Goal: Contribute content

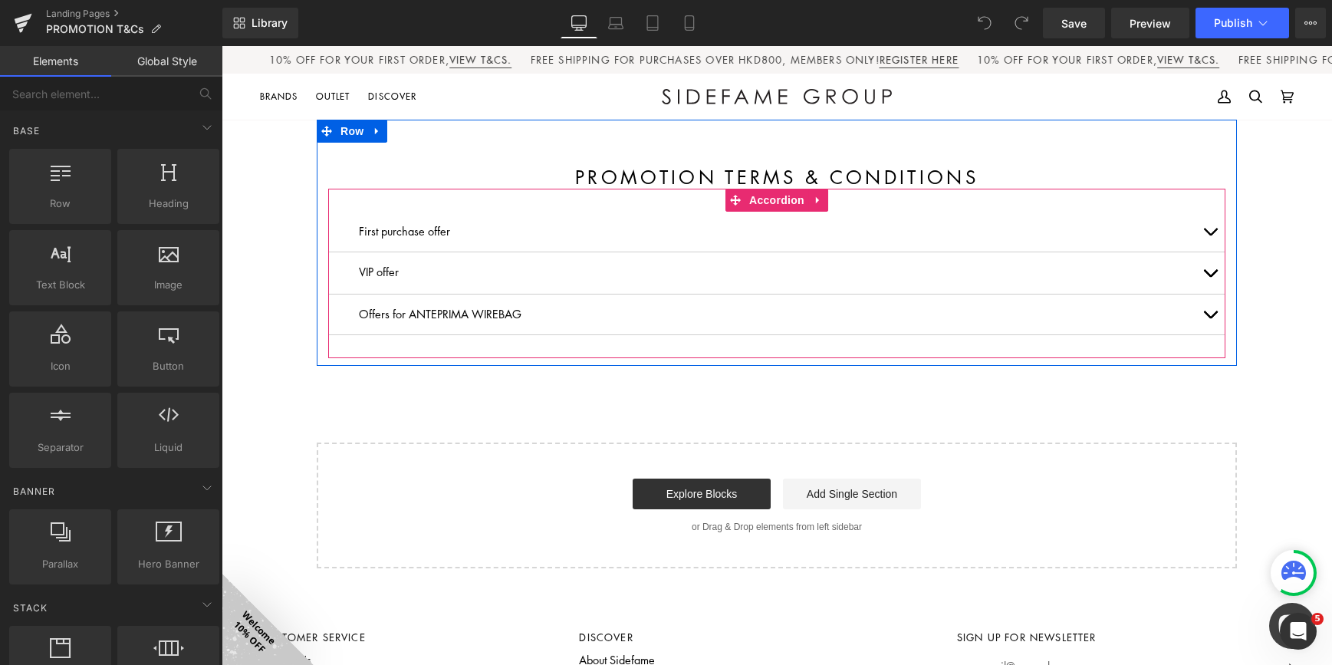
click at [522, 315] on p "Offers for ANTEPRIMA WIREBAG" at bounding box center [777, 314] width 836 height 17
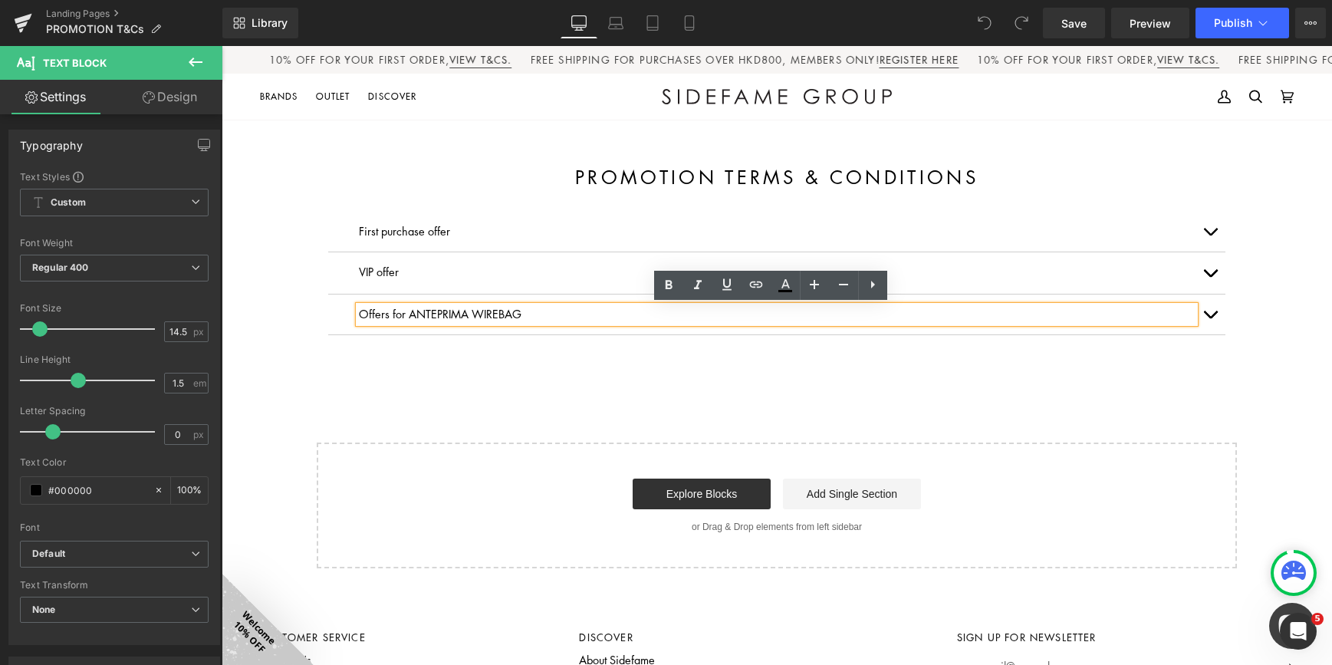
click at [1210, 235] on span "button" at bounding box center [1210, 235] width 0 height 0
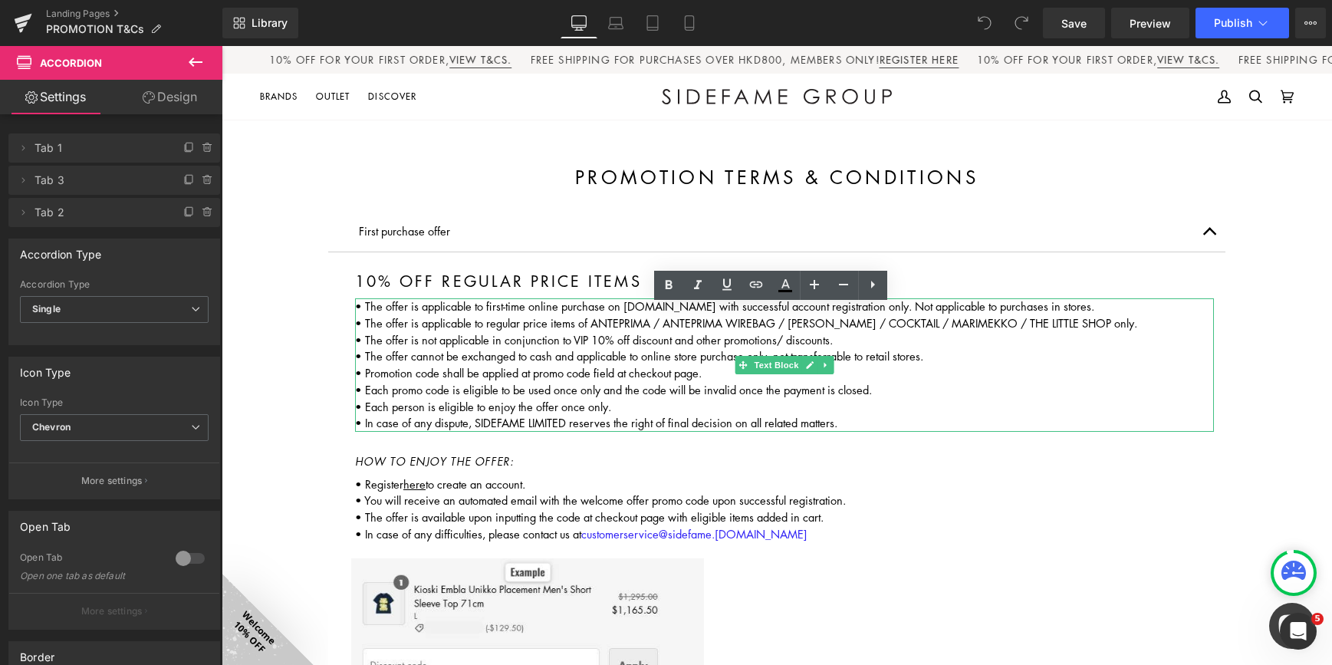
click at [777, 320] on p "• The offer is applicable to regular price items of ANTEPRIMA / ANTEPRIMA WIREB…" at bounding box center [784, 323] width 859 height 17
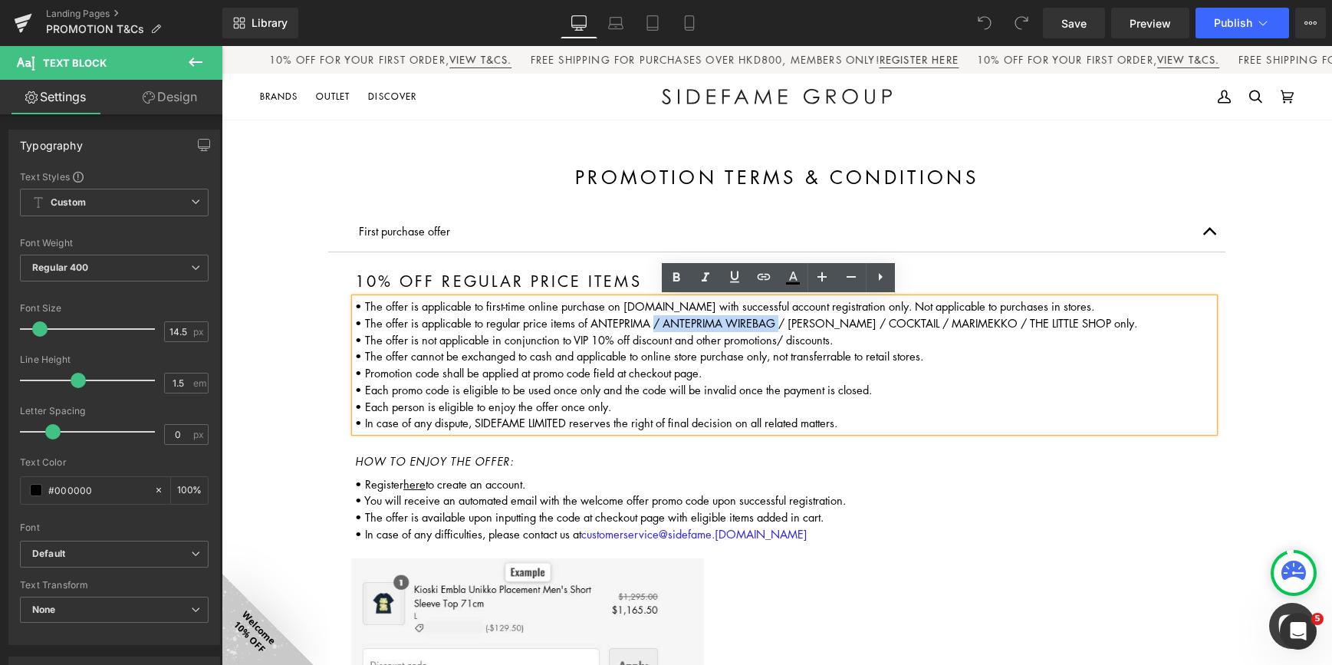
drag, startPoint x: 777, startPoint y: 322, endPoint x: 651, endPoint y: 322, distance: 125.7
click at [651, 322] on p "• The offer is applicable to regular price items of ANTEPRIMA / ANTEPRIMA WIREB…" at bounding box center [784, 323] width 859 height 17
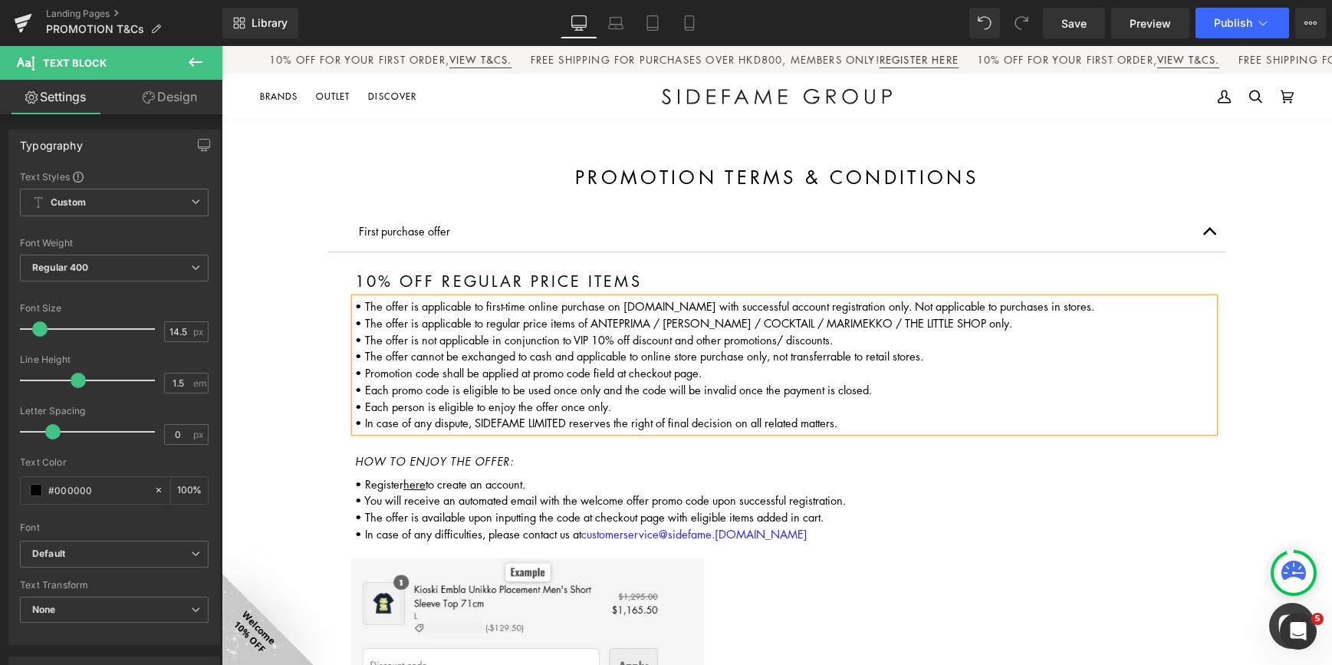
click at [1033, 322] on p "• The offer is applicable to regular price items of ANTEPRIMA / ATSURO TAYAMA /…" at bounding box center [784, 323] width 859 height 17
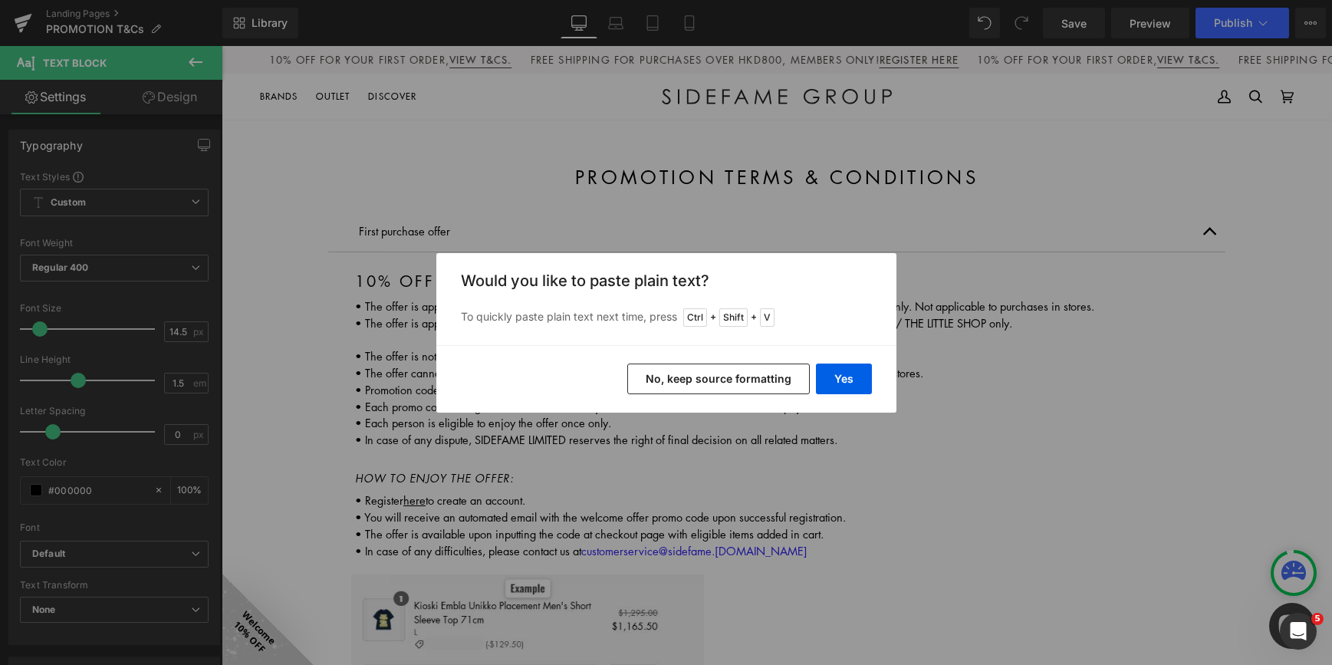
click at [780, 382] on button "No, keep source formatting" at bounding box center [718, 378] width 182 height 31
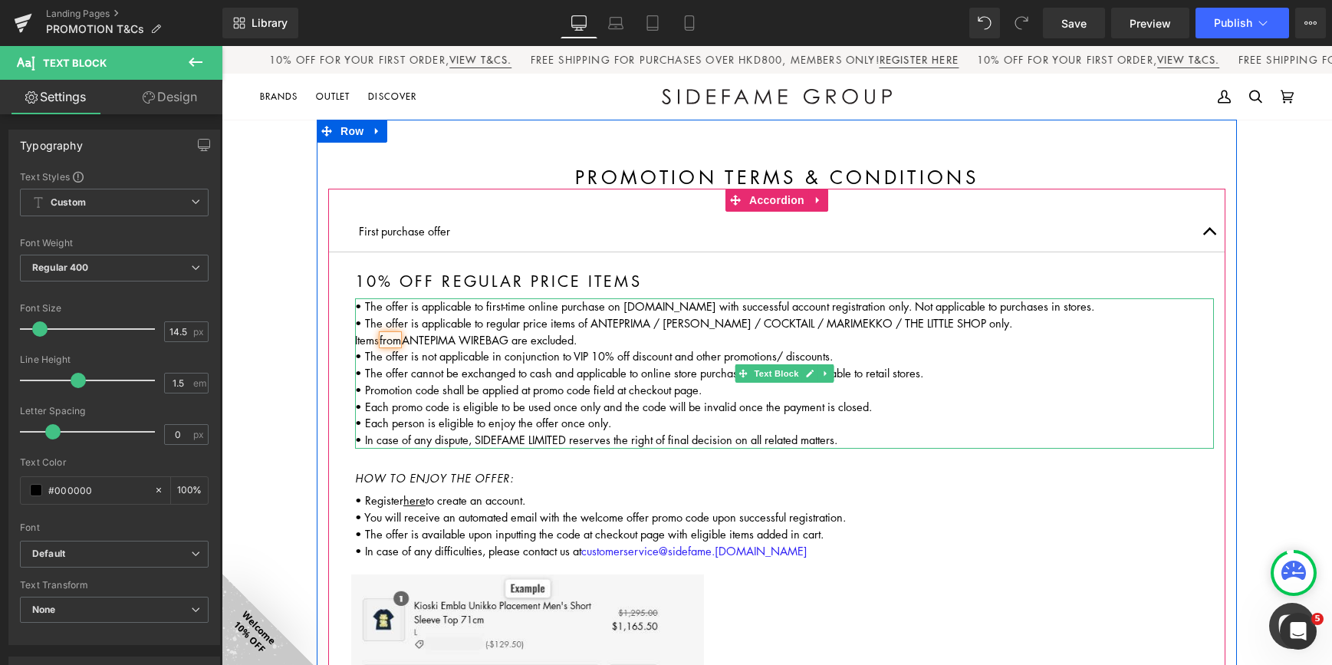
click at [355, 337] on div "Items from ANTEPIMA WIREBAG are excluded." at bounding box center [784, 340] width 859 height 17
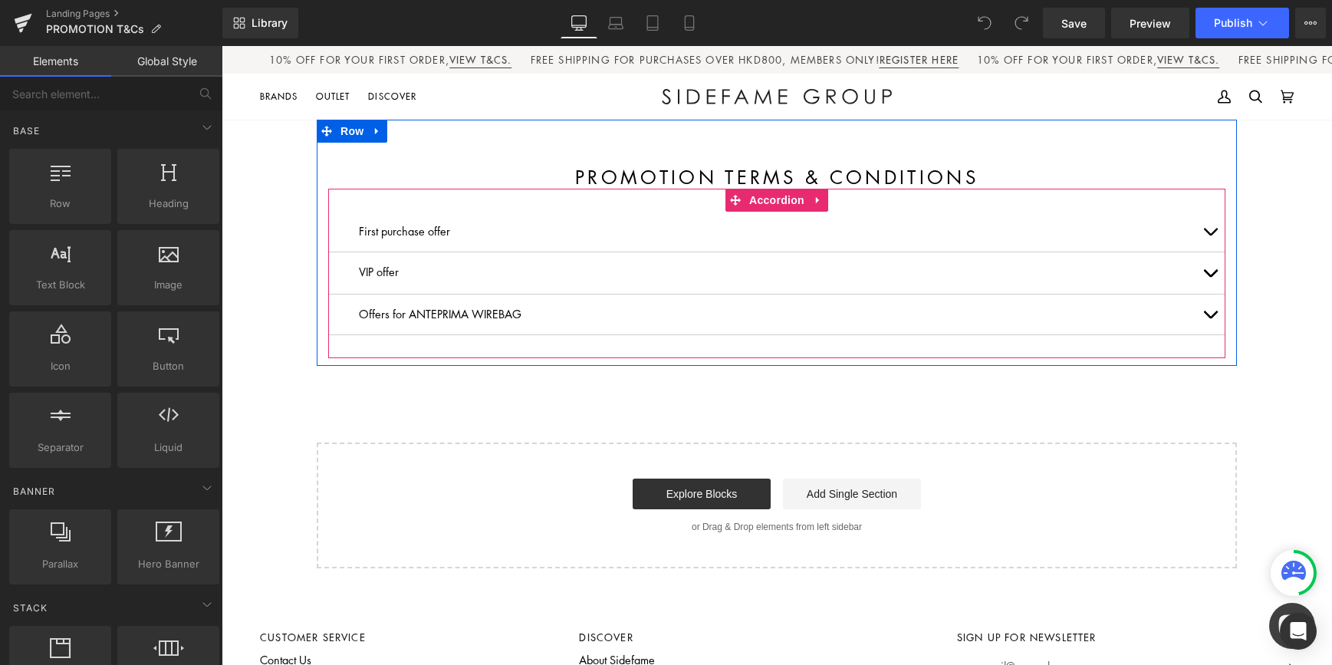
click at [1210, 235] on span "button" at bounding box center [1210, 235] width 0 height 0
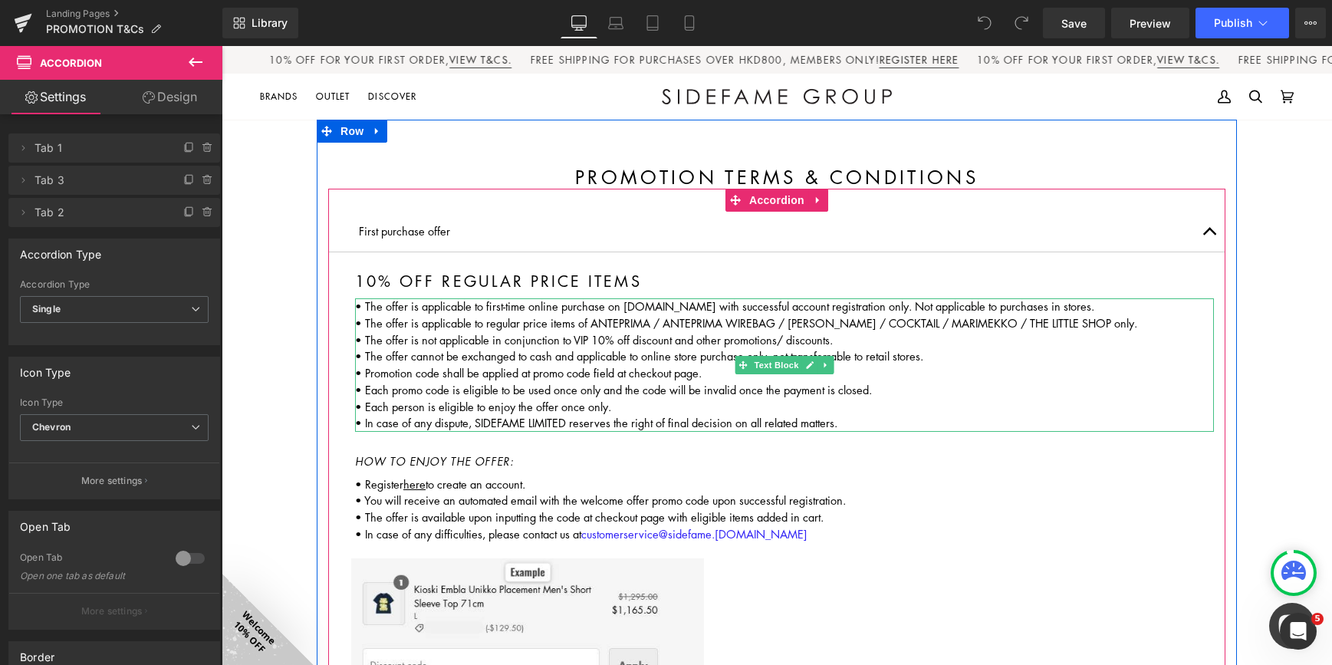
click at [1143, 324] on p "• The offer is applicable to regular price items of ANTEPRIMA / ANTEPRIMA WIREB…" at bounding box center [784, 323] width 859 height 17
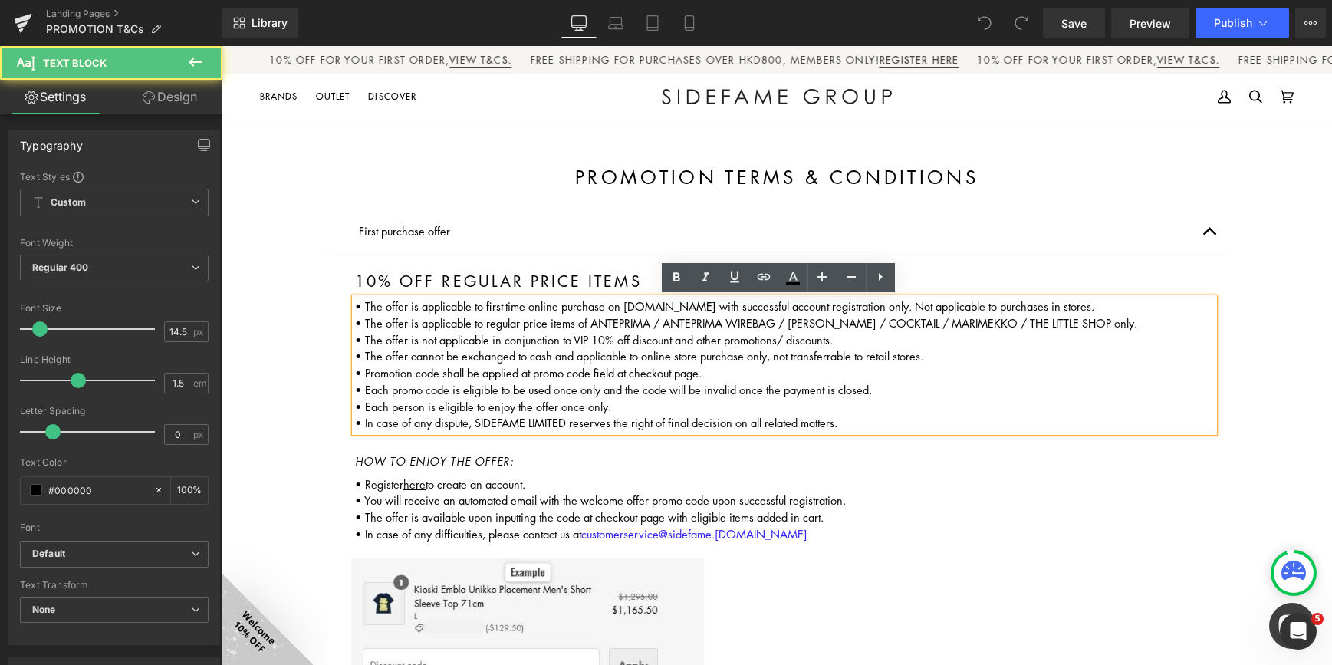
click at [662, 308] on p "• The offer is applicable to first-time online purchase on [DOMAIN_NAME] with s…" at bounding box center [784, 306] width 859 height 17
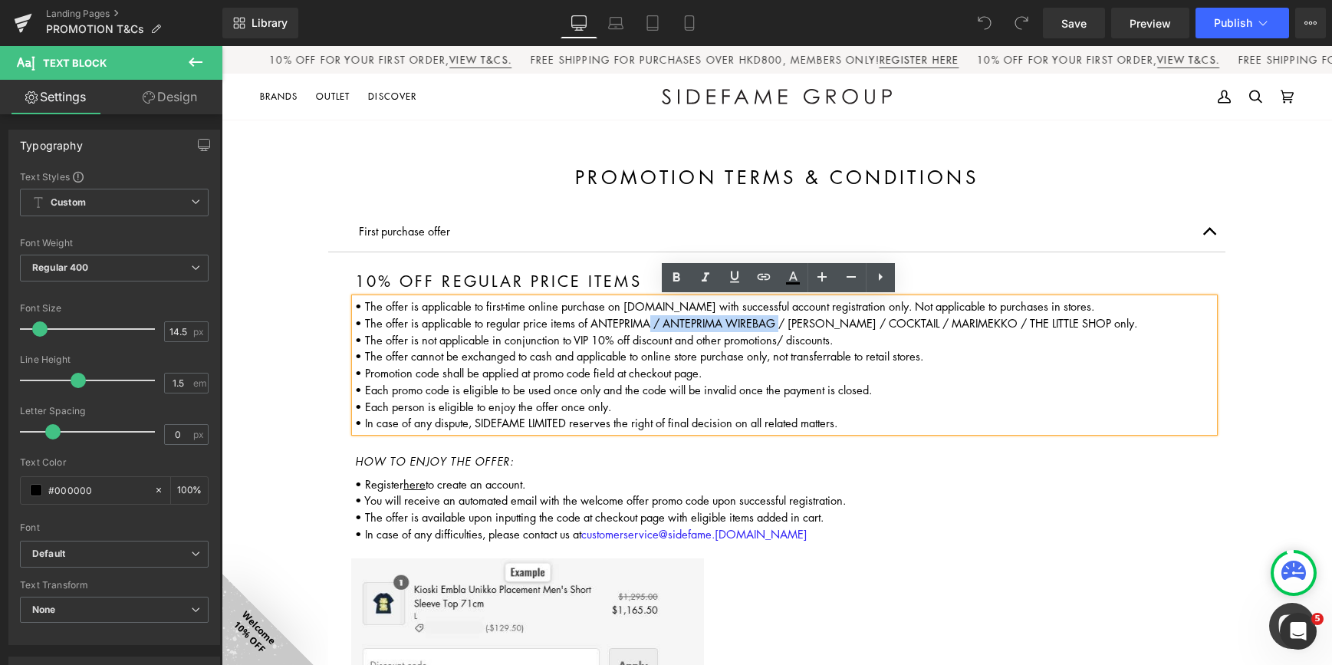
drag, startPoint x: 776, startPoint y: 322, endPoint x: 646, endPoint y: 320, distance: 129.6
click at [646, 320] on p "• The offer is applicable to regular price items of ANTEPRIMA / ANTEPRIMA WIREB…" at bounding box center [784, 323] width 859 height 17
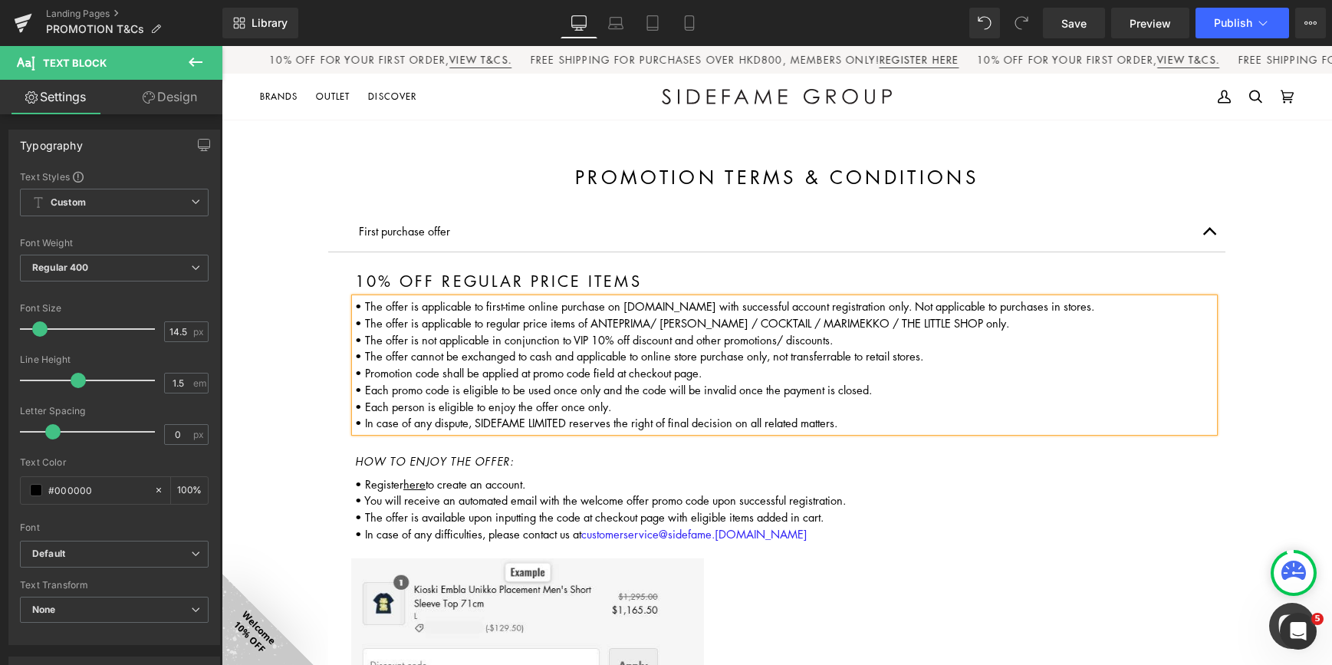
click at [1017, 324] on p "• The offer is applicable to regular price items of ANTEPRIMA/ [PERSON_NAME] / …" at bounding box center [784, 323] width 859 height 17
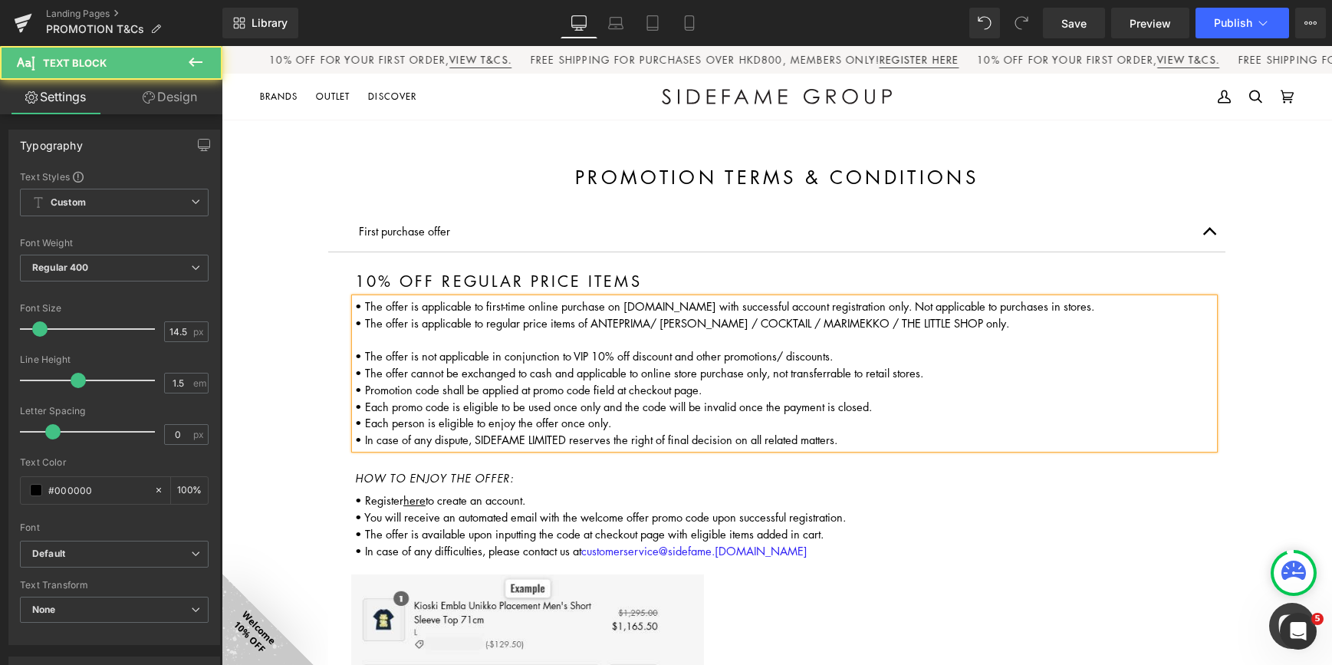
click at [1028, 324] on p "• The offer is applicable to regular price items of ANTEPRIMA/ [PERSON_NAME] / …" at bounding box center [784, 323] width 859 height 17
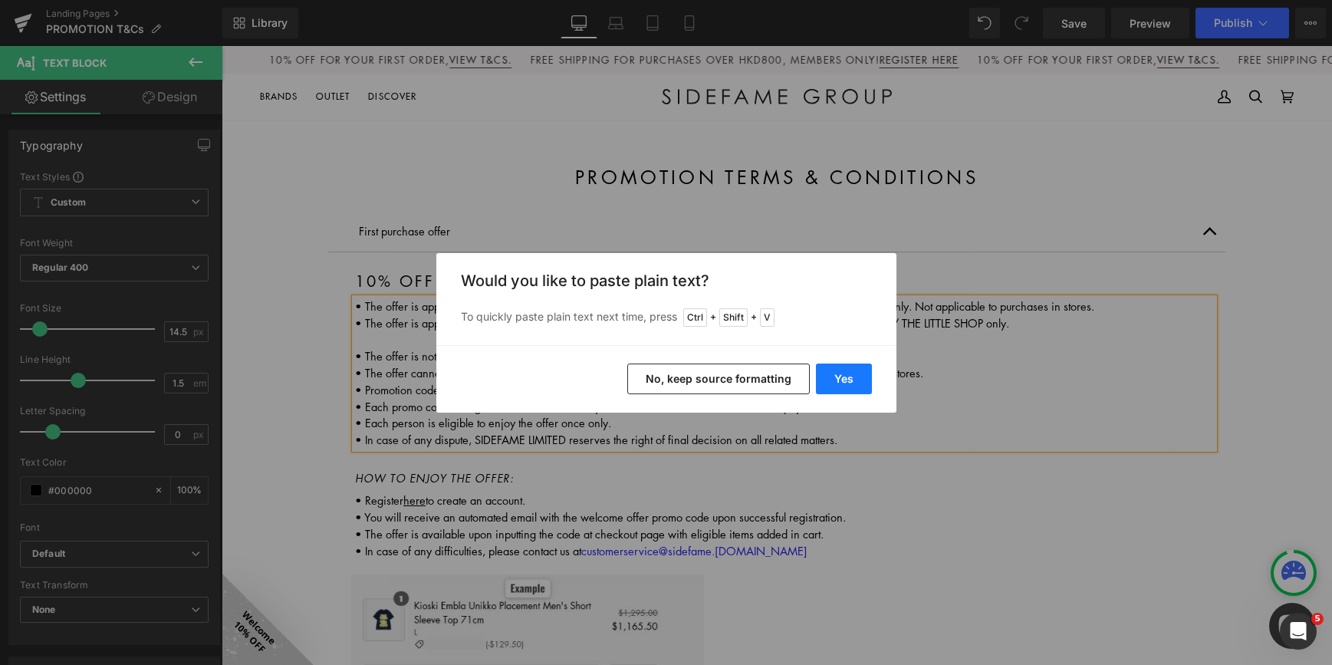
click at [845, 375] on button "Yes" at bounding box center [844, 378] width 56 height 31
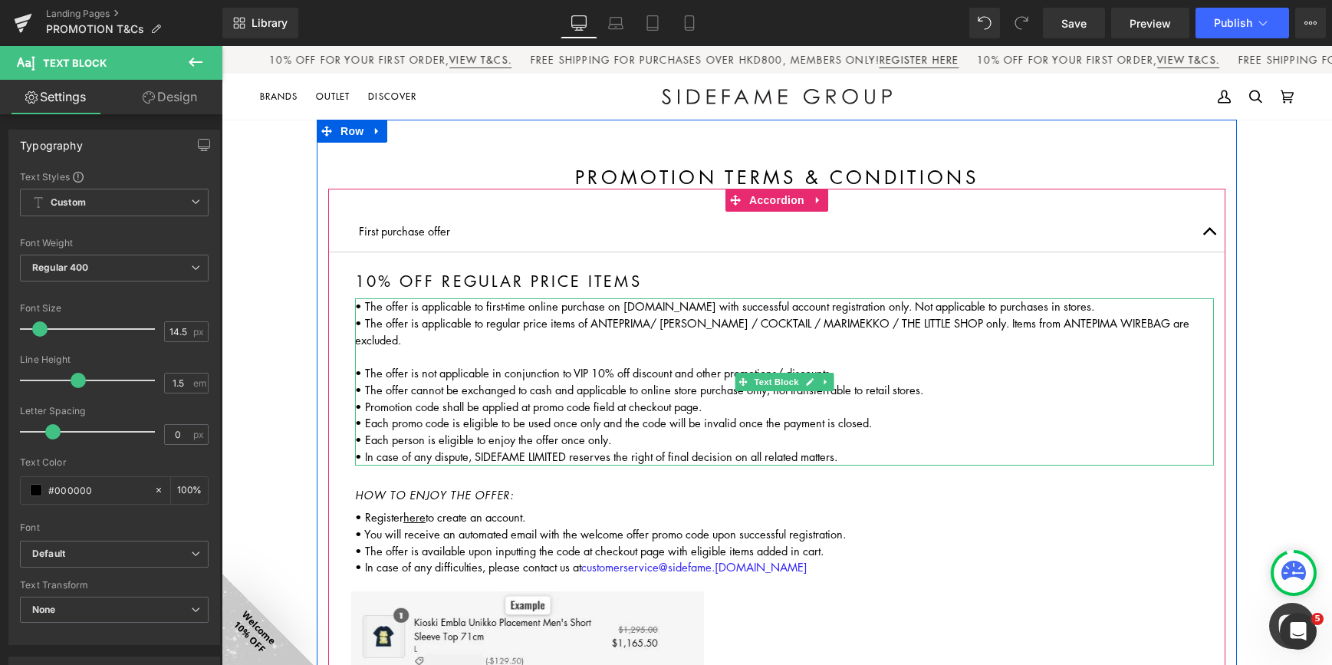
click at [1011, 326] on p "• The offer is applicable to regular price items of ANTEPRIMA/ [PERSON_NAME] / …" at bounding box center [784, 332] width 859 height 34
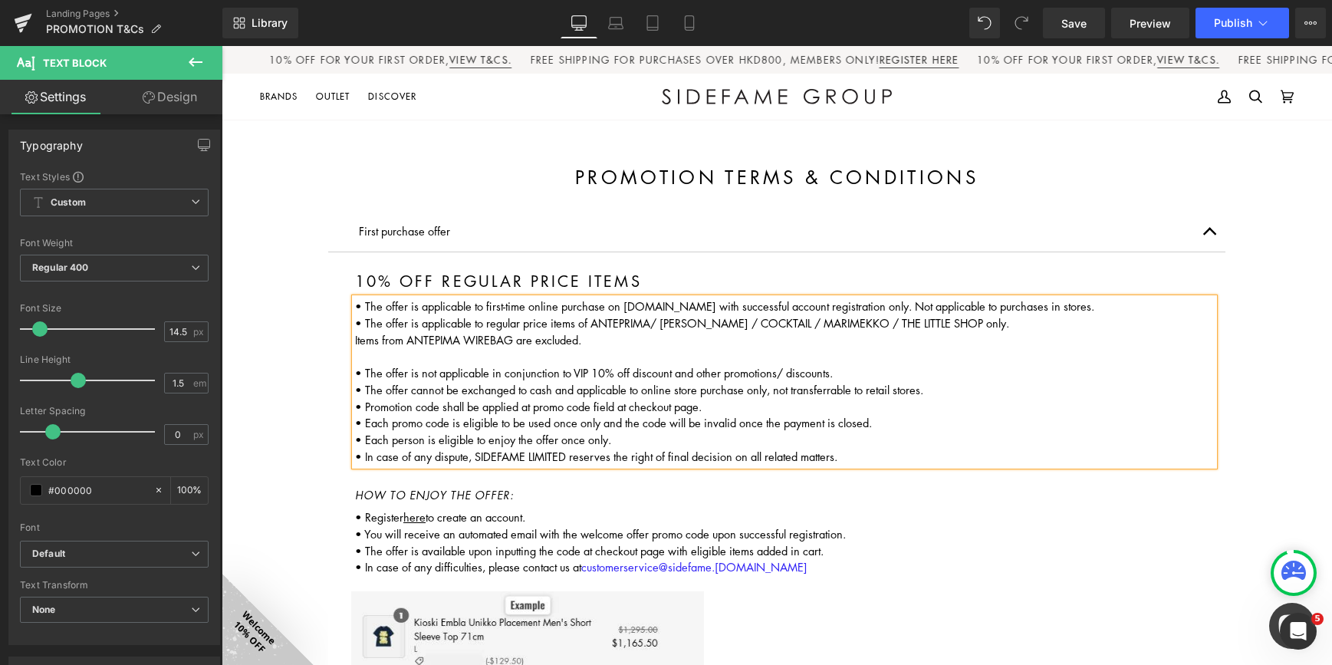
click at [355, 340] on div "• The offer is applicable to first-time online purchase on [DOMAIN_NAME] with s…" at bounding box center [784, 381] width 859 height 167
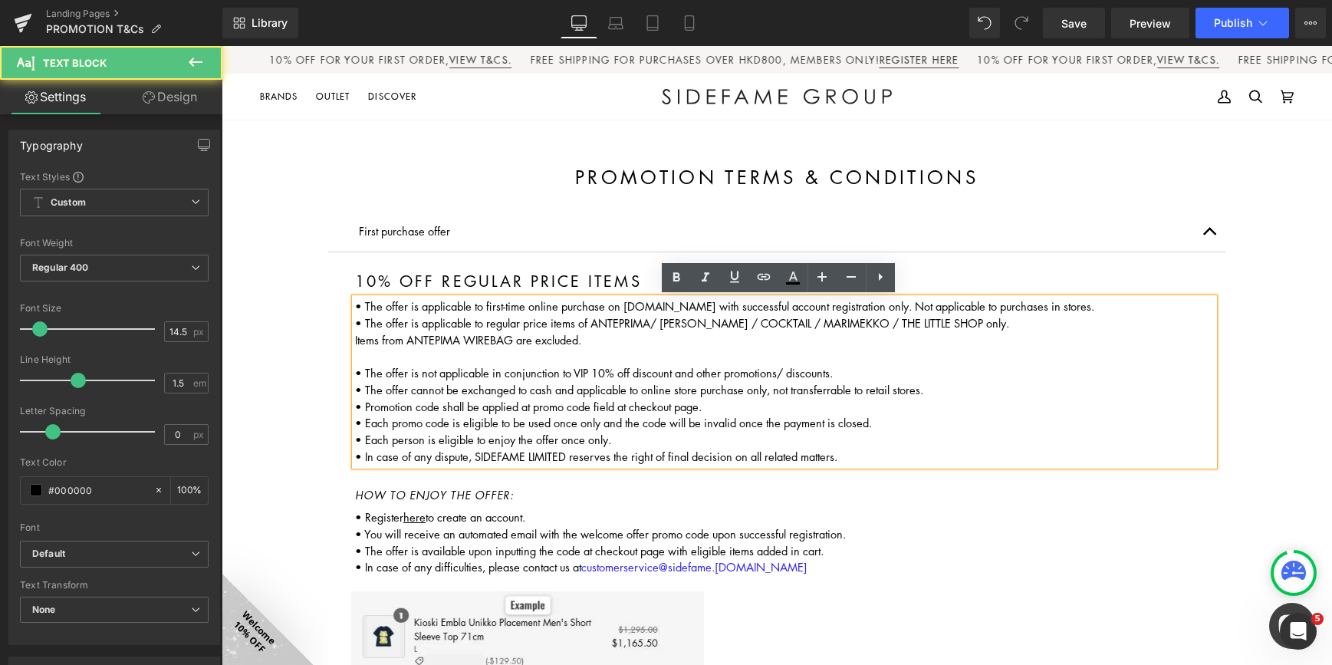
click at [355, 340] on p "Items from ANTEPIMA WIREBAG are excluded." at bounding box center [784, 340] width 859 height 17
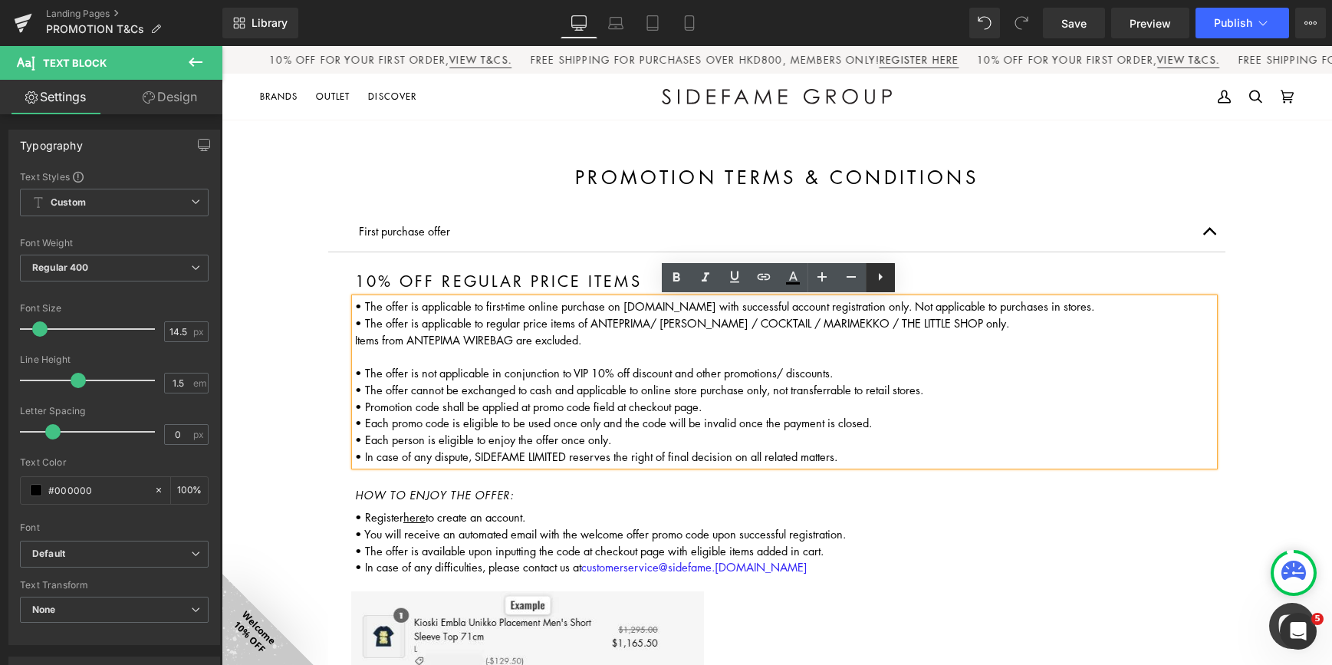
click at [878, 278] on icon at bounding box center [880, 277] width 18 height 18
click at [868, 277] on link at bounding box center [880, 277] width 29 height 29
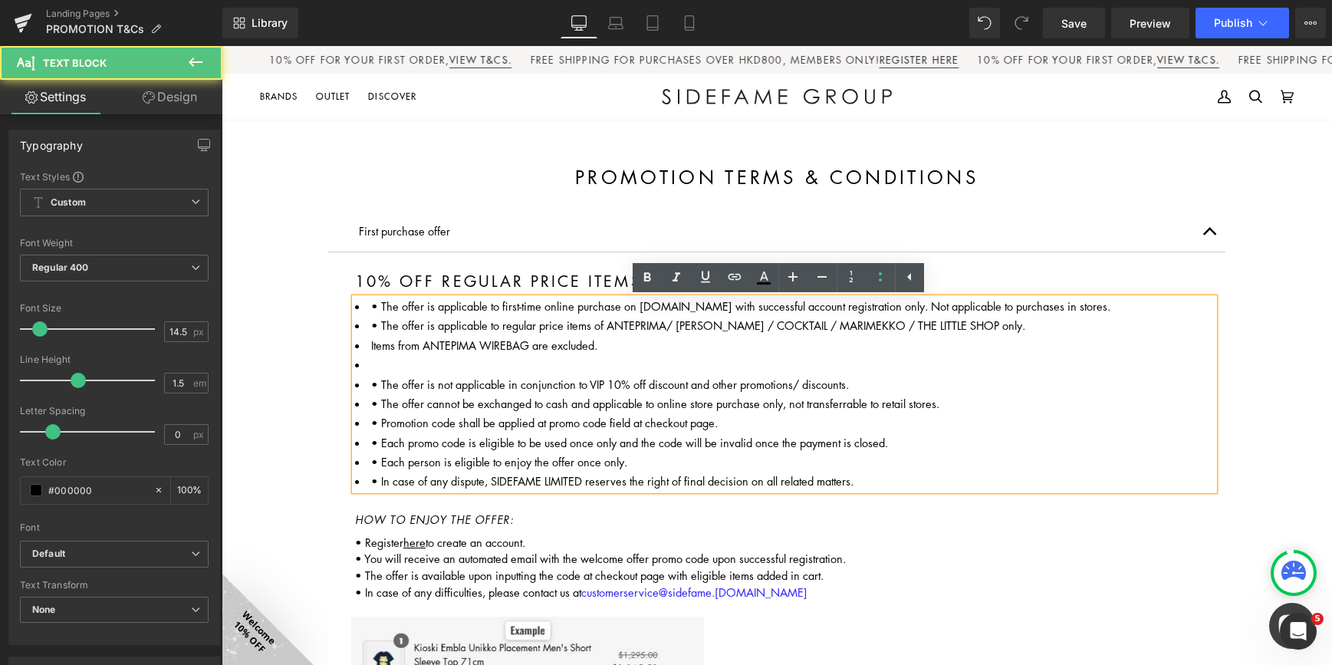
click at [382, 365] on li at bounding box center [784, 364] width 859 height 17
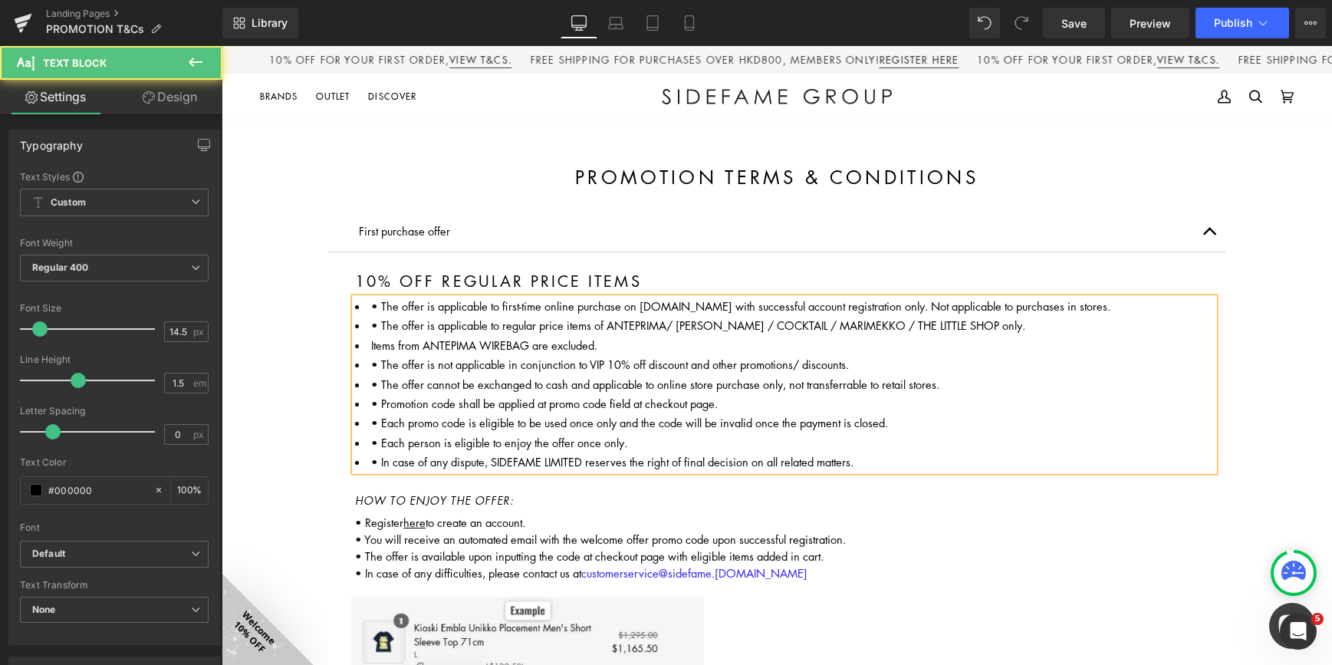
click at [361, 345] on li "Items from ANTEPIMA WIREBAG are excluded." at bounding box center [784, 345] width 859 height 17
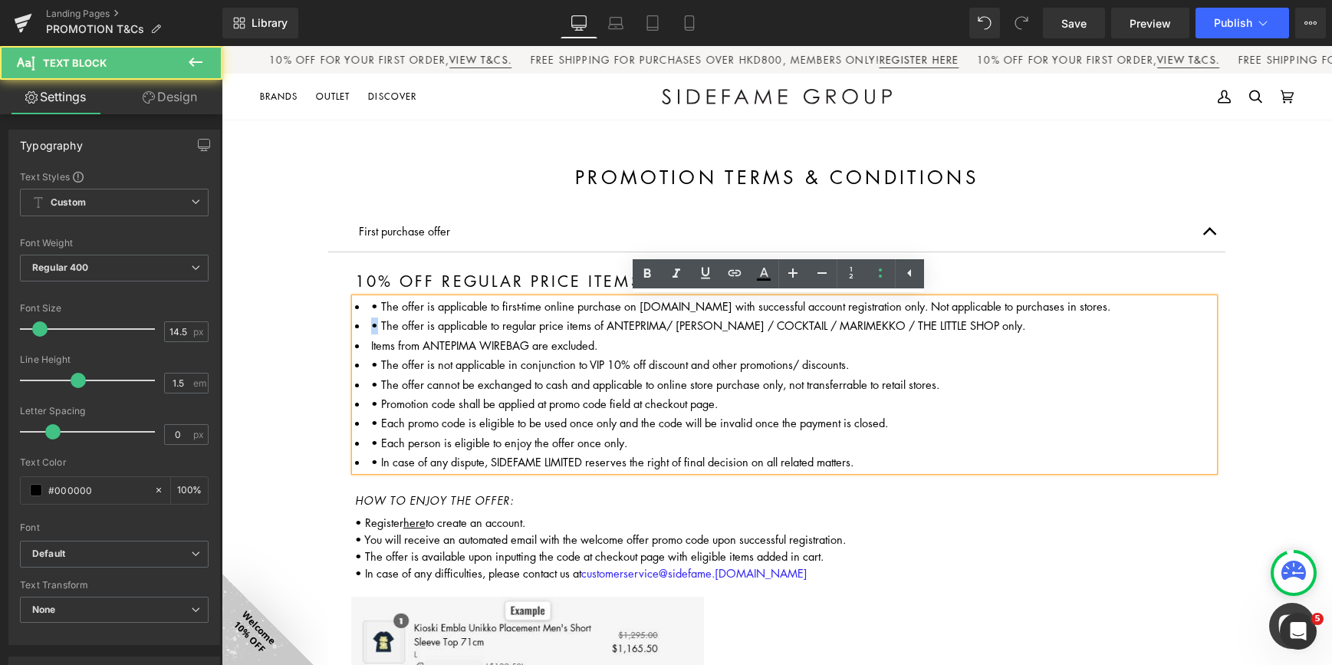
drag, startPoint x: 370, startPoint y: 323, endPoint x: 356, endPoint y: 320, distance: 13.4
click at [356, 320] on li "• The offer is applicable to regular price items of ANTEPRIMA/ [PERSON_NAME] / …" at bounding box center [784, 325] width 859 height 17
copy li "•"
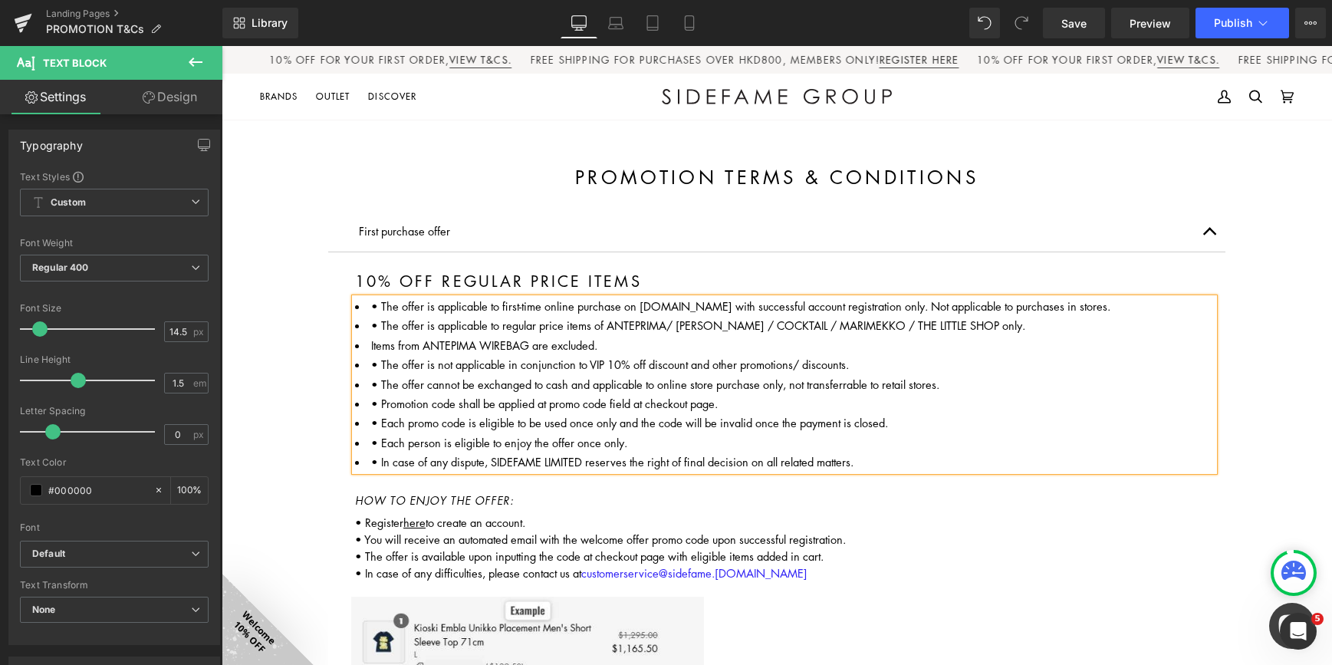
click at [361, 347] on li "Items from ANTEPIMA WIREBAG are excluded." at bounding box center [784, 345] width 859 height 17
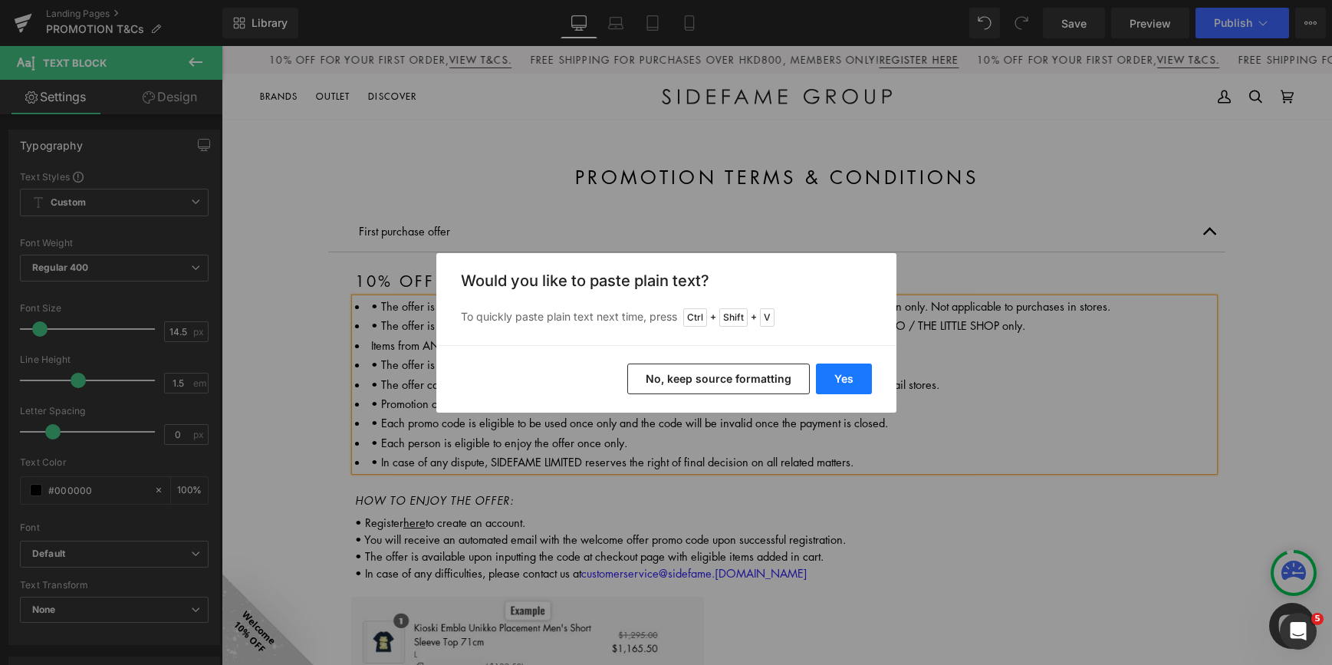
click at [846, 377] on button "Yes" at bounding box center [844, 378] width 56 height 31
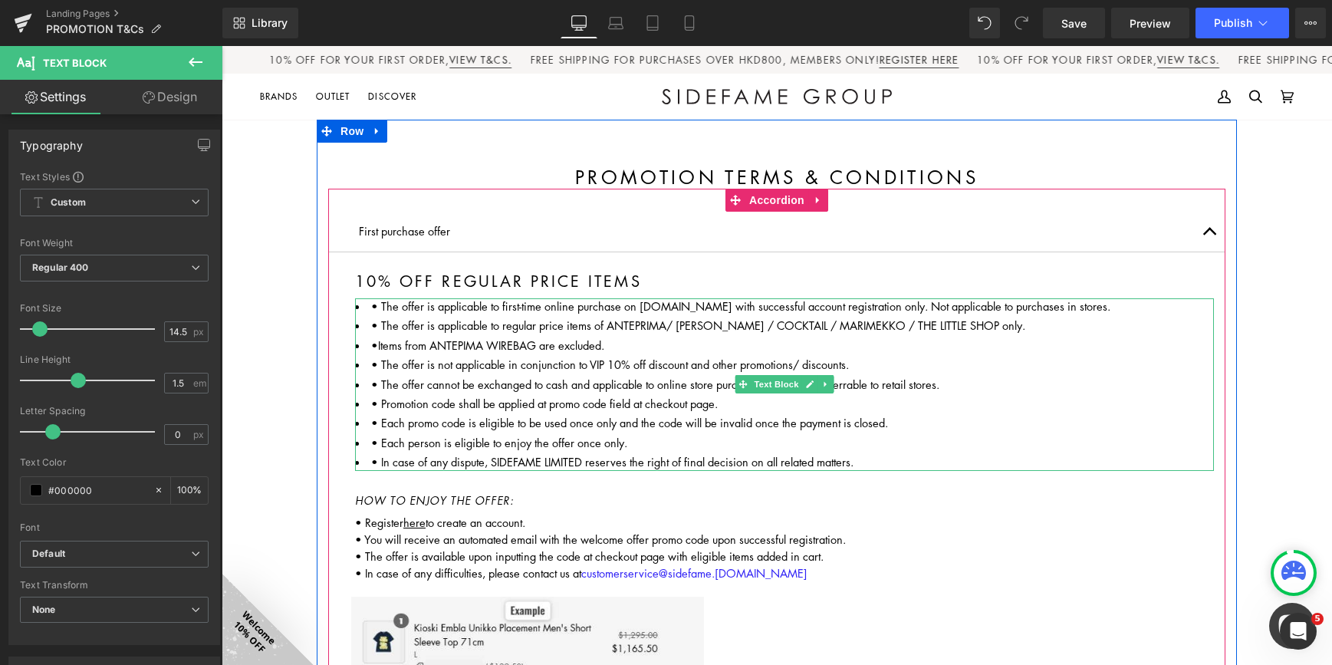
click at [360, 307] on li "• The offer is applicable to first-time online purchase on [DOMAIN_NAME] with s…" at bounding box center [784, 306] width 859 height 17
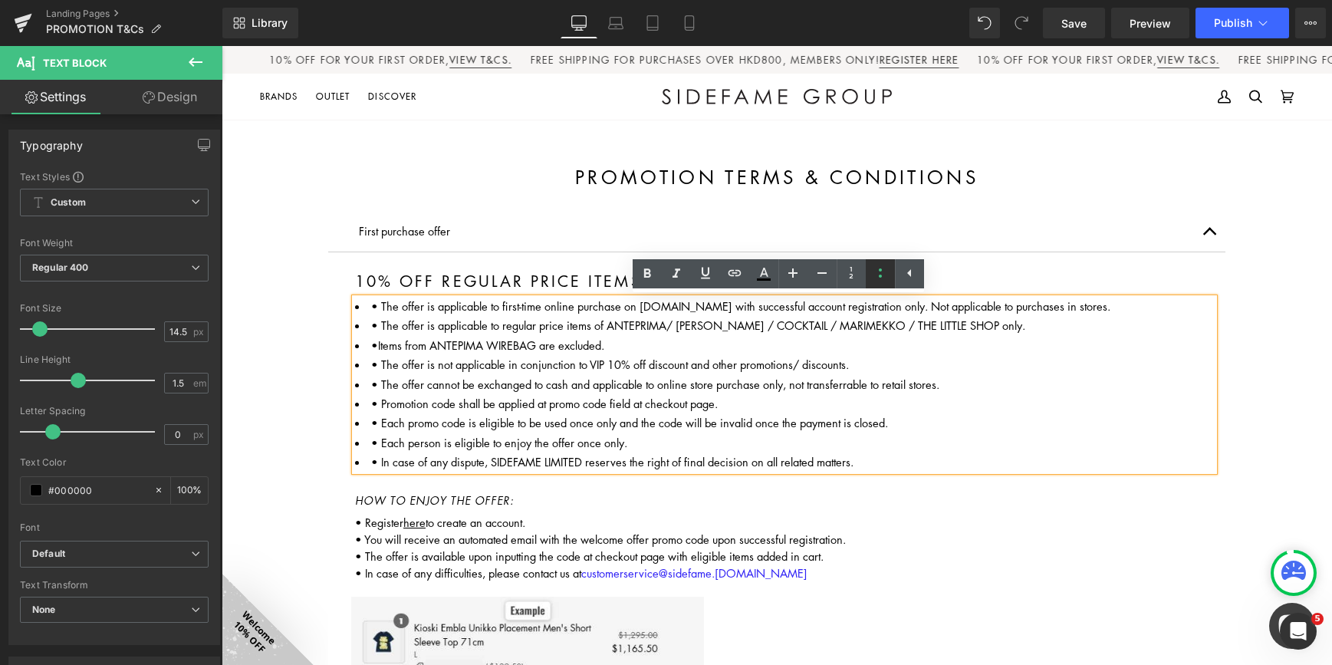
click at [882, 271] on icon at bounding box center [880, 273] width 18 height 18
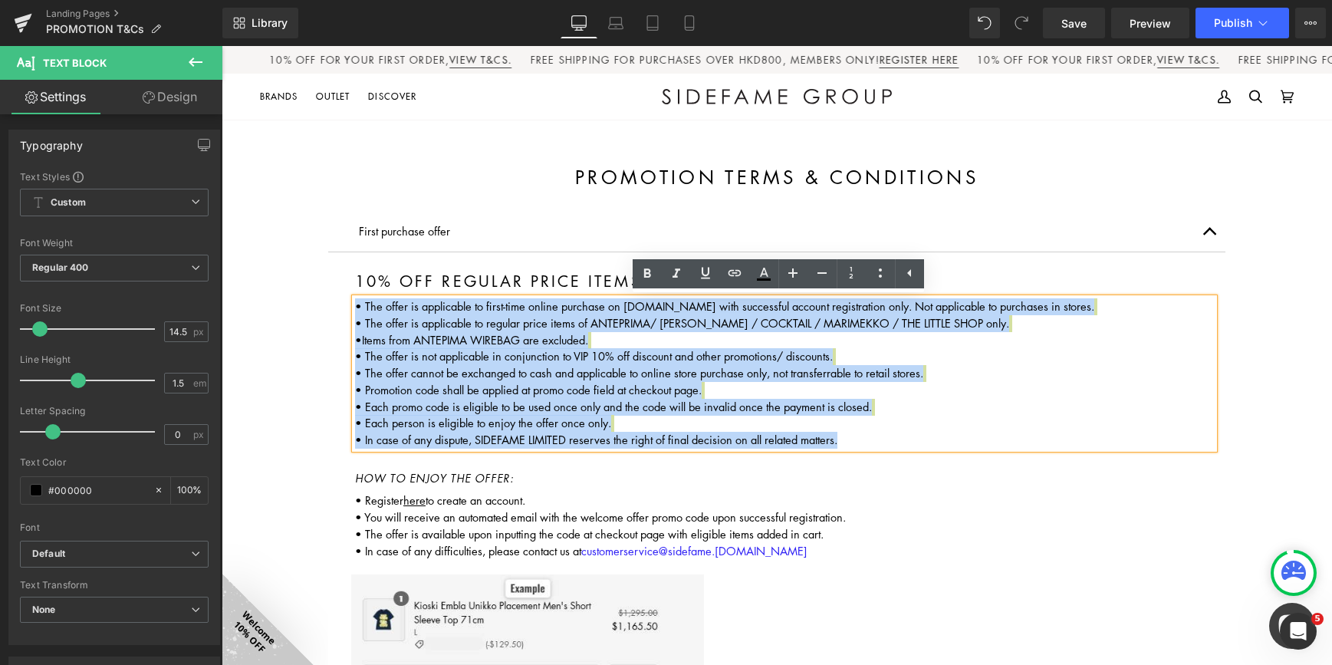
click at [896, 377] on span "• The offer cannot be exchanged to cash and applicable to online store purchase…" at bounding box center [639, 372] width 568 height 15
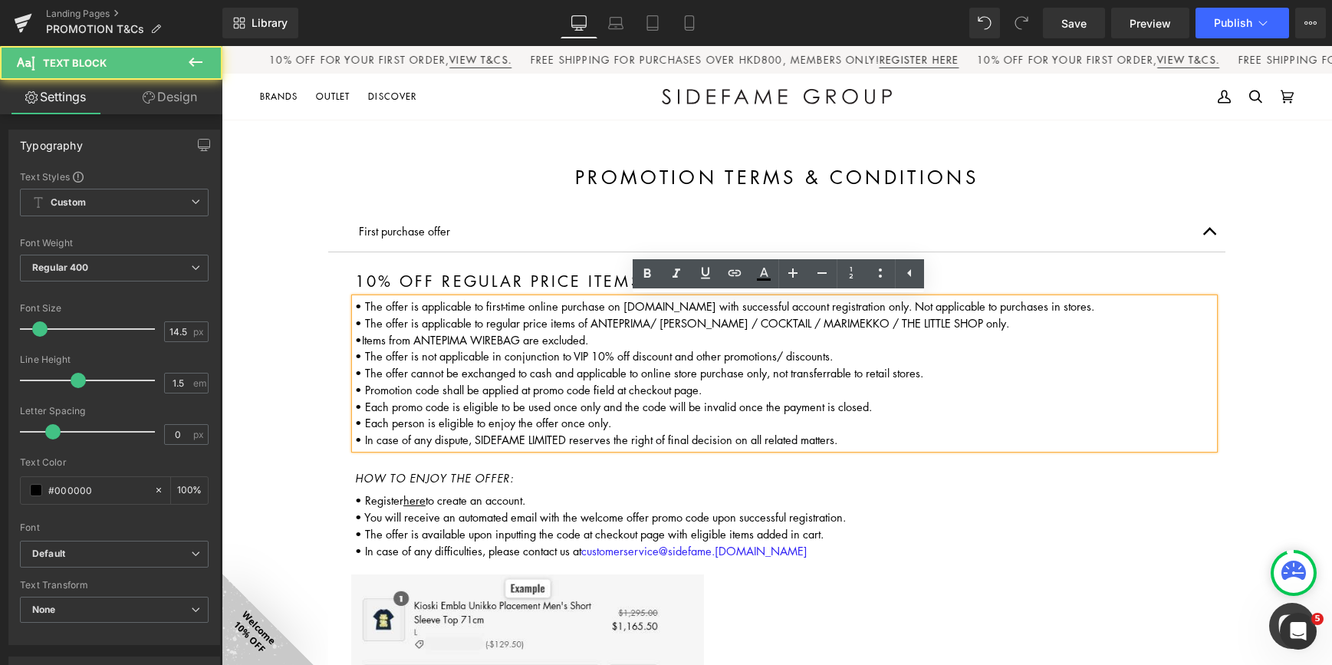
click at [355, 333] on span "•Items from ANTEPIMA WIREBAG are excluded." at bounding box center [471, 339] width 233 height 15
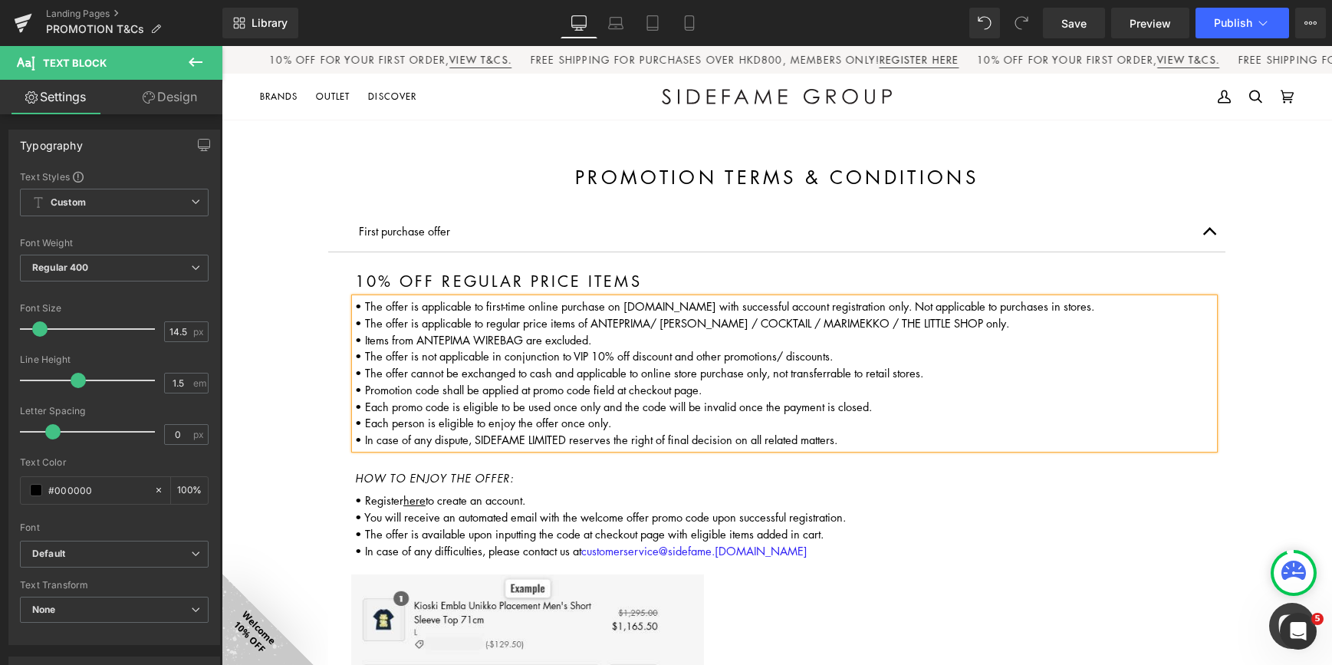
click at [646, 337] on p "• The offer is applicable to first-time online purchase on [DOMAIN_NAME] with s…" at bounding box center [784, 373] width 859 height 150
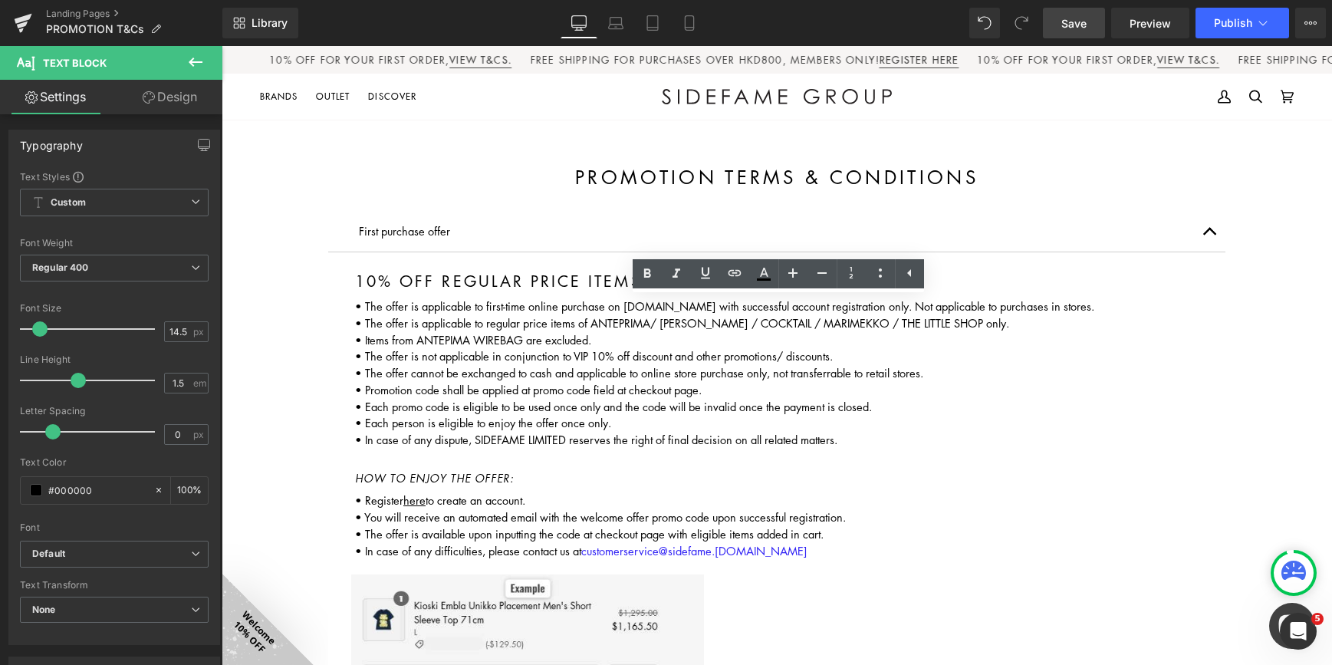
click at [1069, 25] on span "Save" at bounding box center [1073, 23] width 25 height 16
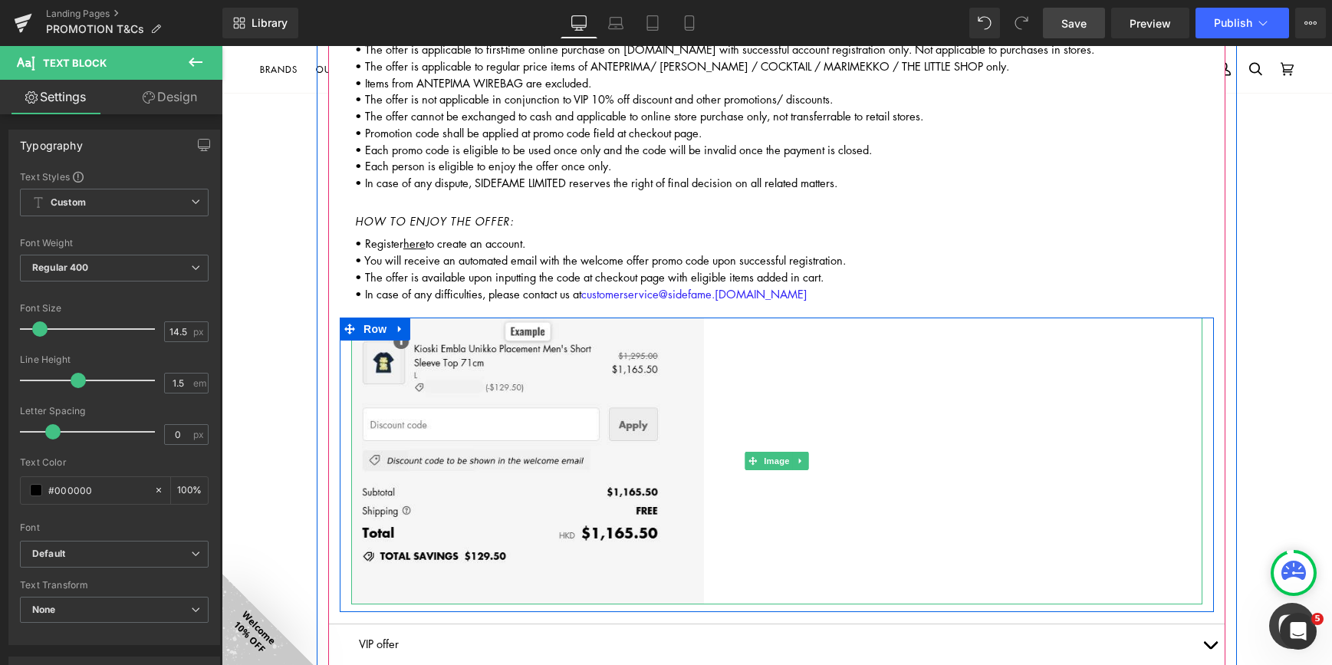
scroll to position [77, 0]
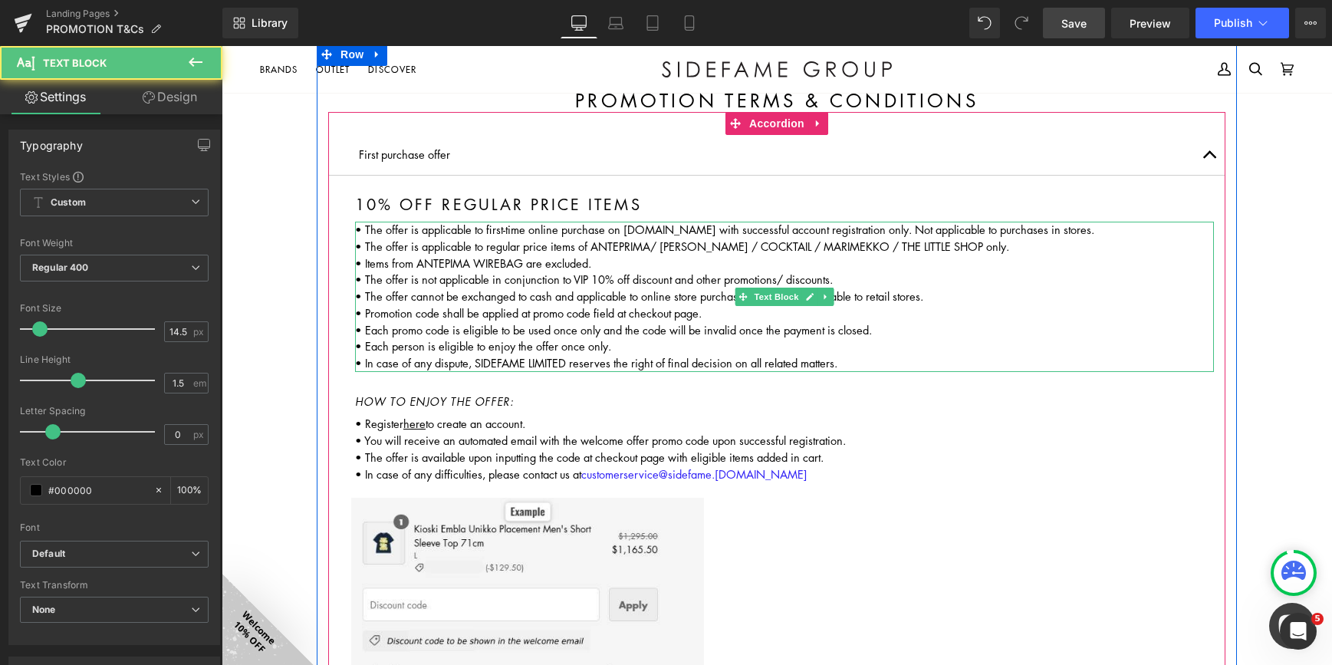
click at [439, 262] on span "• Items from ANTEPIMA WIREBAG are excluded." at bounding box center [473, 262] width 236 height 15
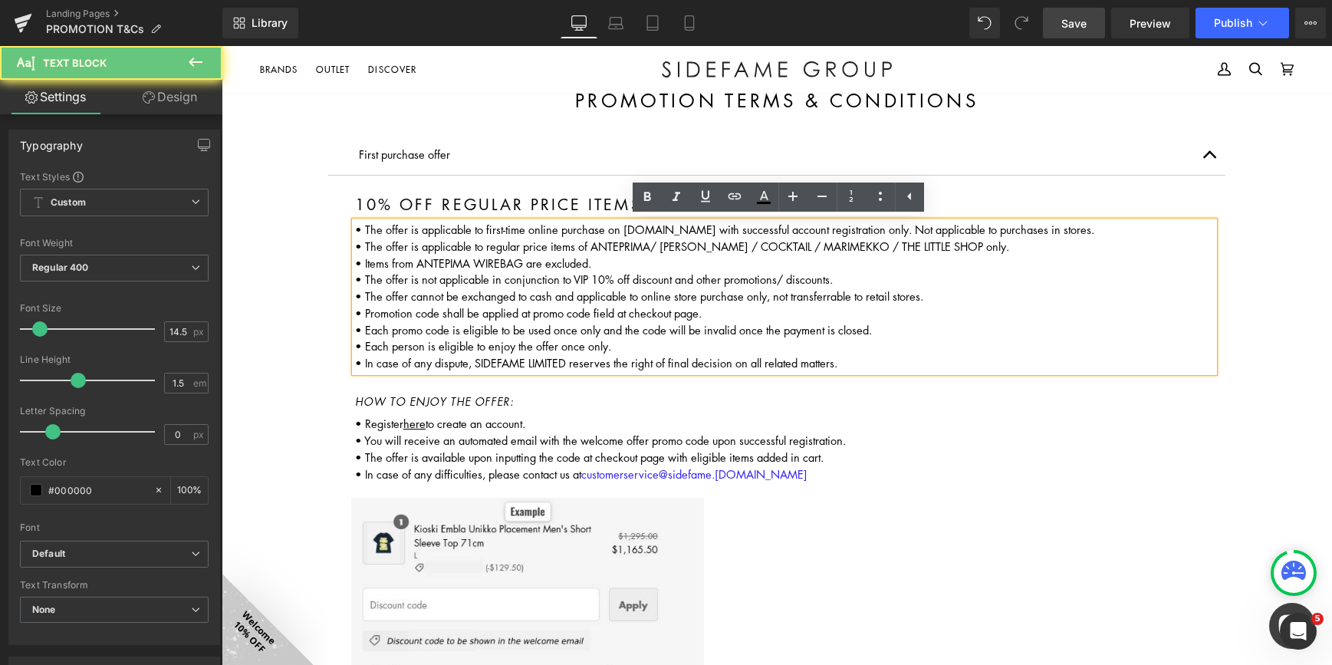
click at [444, 264] on span "• Items from ANTEPIMA WIREBAG are excluded." at bounding box center [473, 262] width 236 height 15
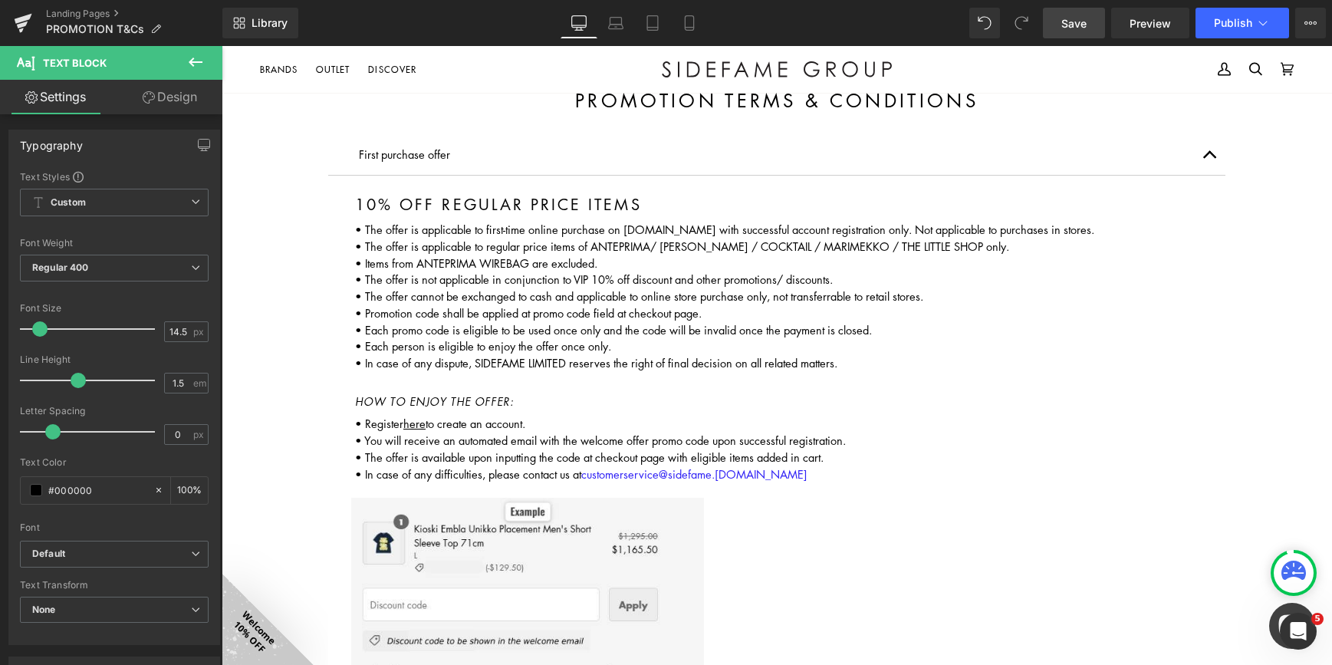
click at [1065, 18] on span "Save" at bounding box center [1073, 23] width 25 height 16
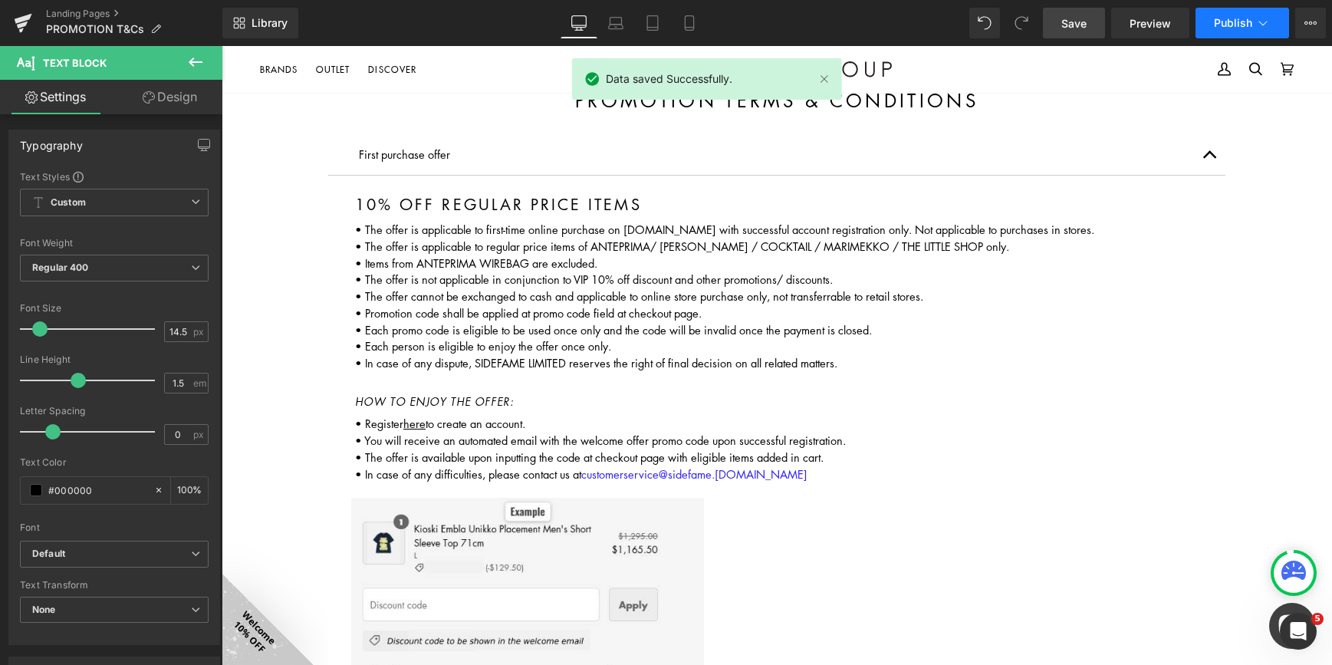
click at [1245, 28] on span "Publish" at bounding box center [1233, 23] width 38 height 12
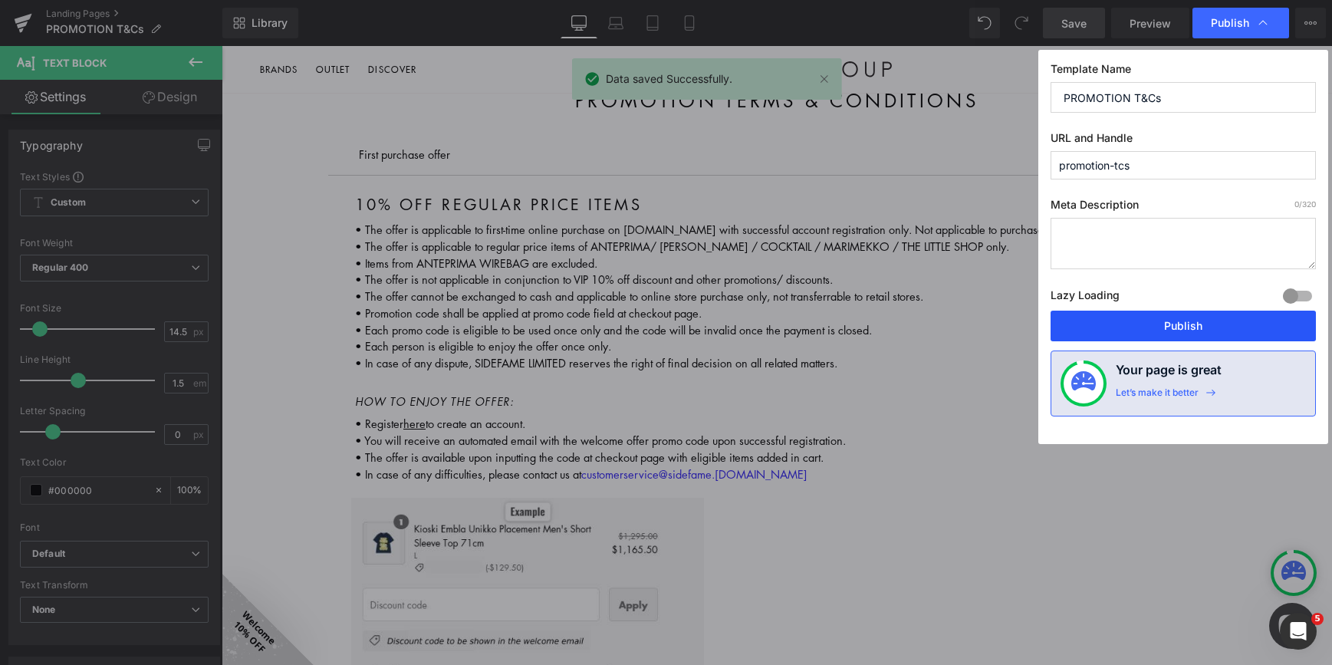
click at [1112, 333] on button "Publish" at bounding box center [1182, 325] width 265 height 31
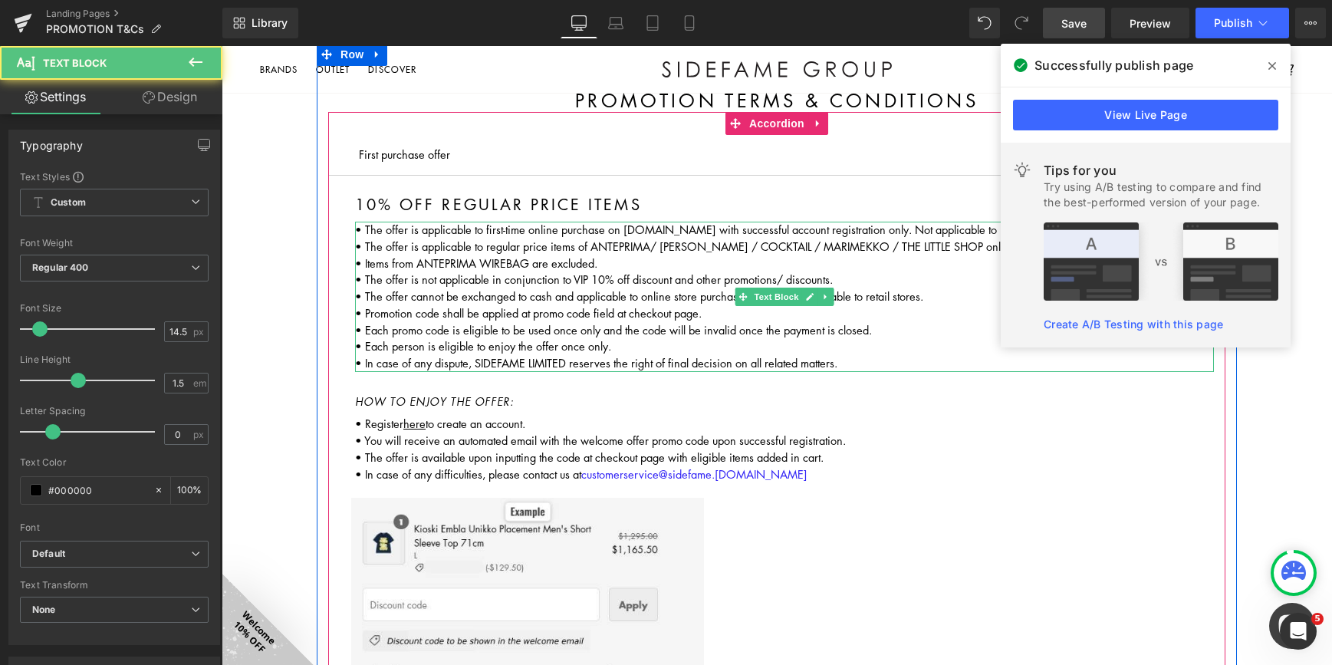
click at [607, 260] on p "• The offer is applicable to first-time online purchase on [DOMAIN_NAME] with s…" at bounding box center [784, 297] width 859 height 150
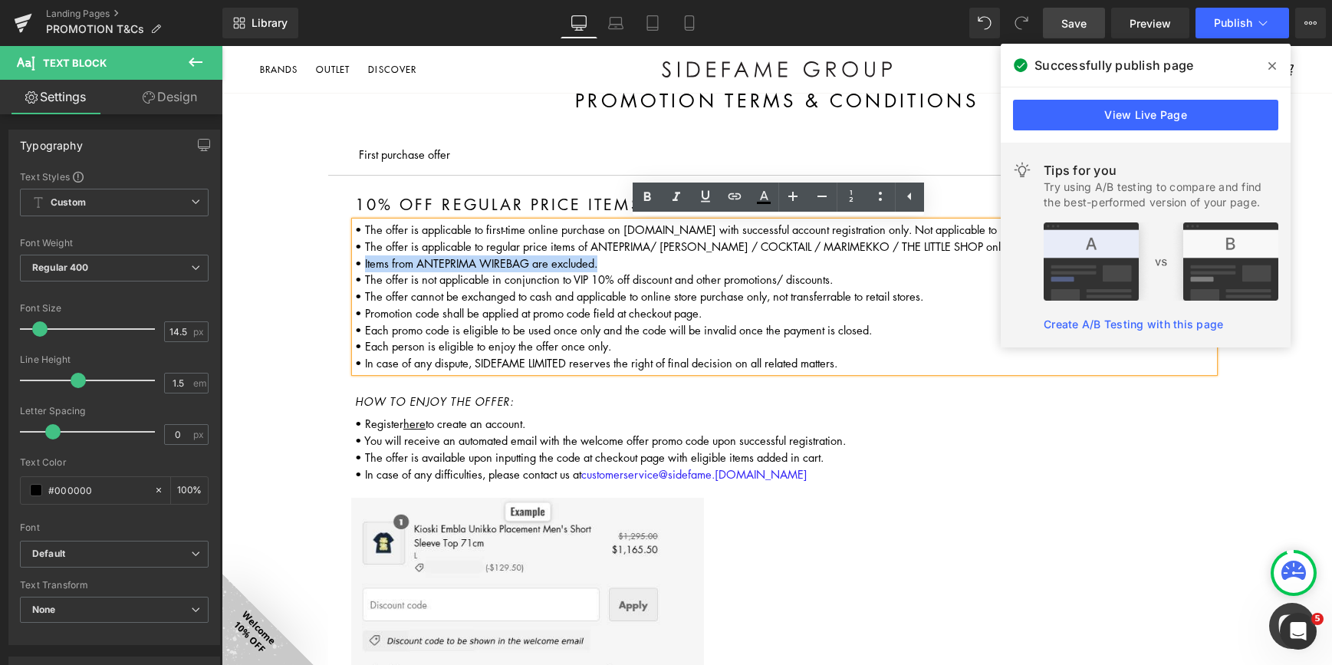
drag, startPoint x: 609, startPoint y: 265, endPoint x: 358, endPoint y: 265, distance: 250.7
click at [358, 265] on p "• The offer is applicable to first-time online purchase on [DOMAIN_NAME] with s…" at bounding box center [784, 297] width 859 height 150
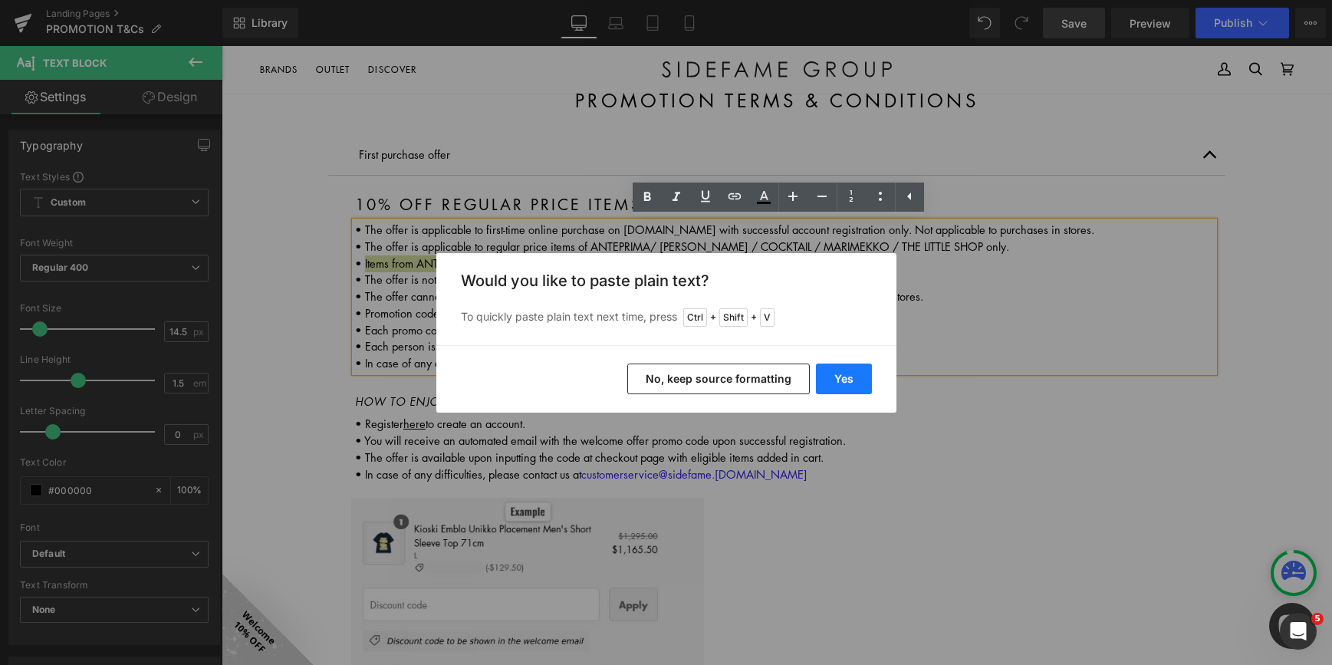
click at [853, 379] on button "Yes" at bounding box center [844, 378] width 56 height 31
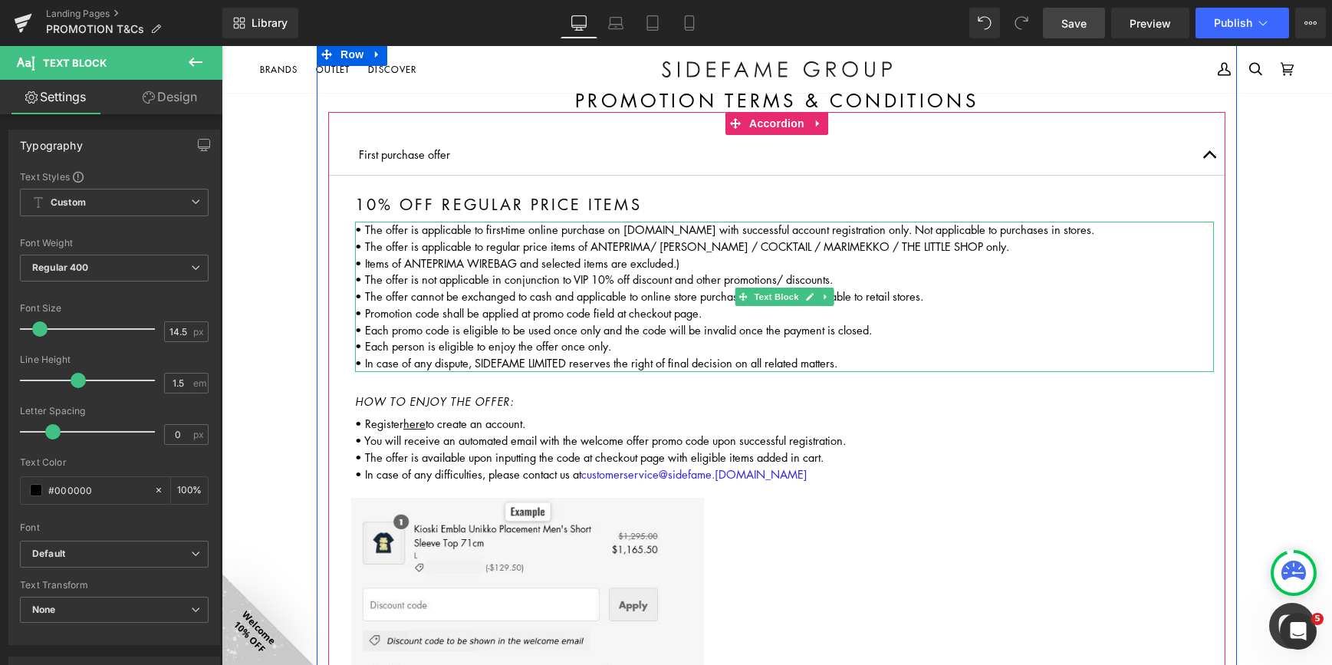
click at [699, 264] on p "• The offer is applicable to first-time online purchase on [DOMAIN_NAME] with s…" at bounding box center [784, 297] width 859 height 150
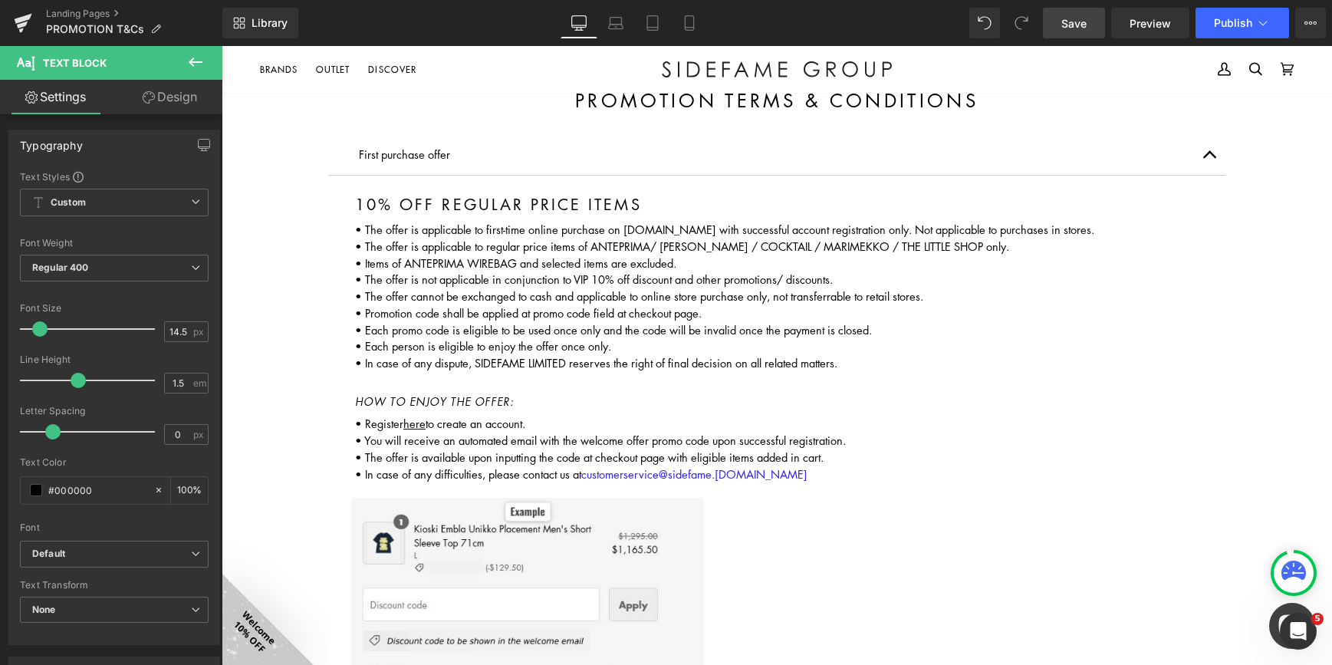
click at [1077, 8] on link "Save" at bounding box center [1074, 23] width 62 height 31
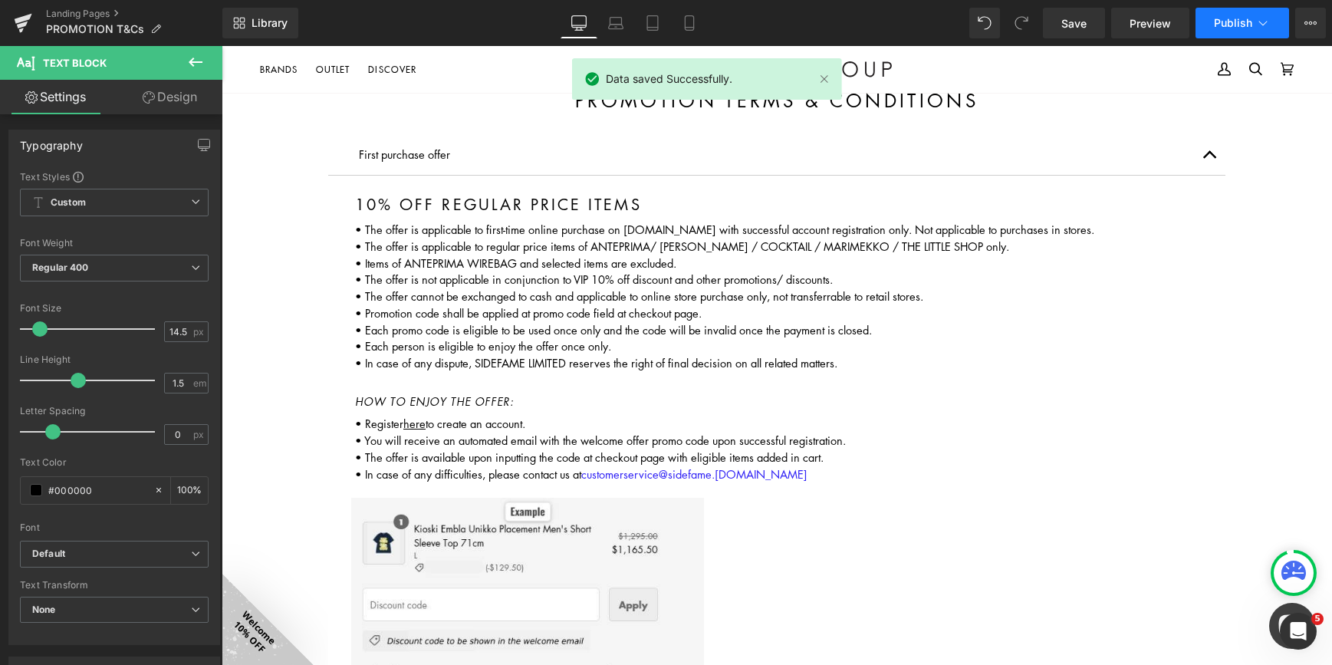
click at [1244, 23] on span "Publish" at bounding box center [1233, 23] width 38 height 12
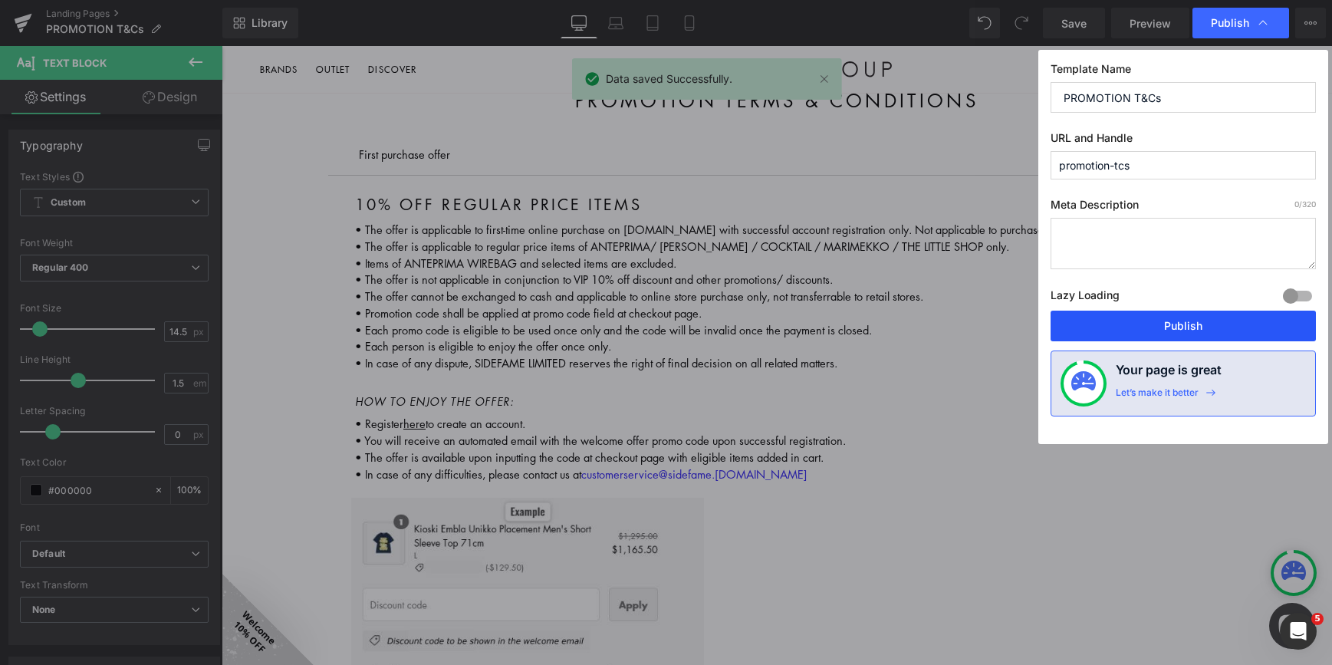
drag, startPoint x: 1148, startPoint y: 326, endPoint x: 734, endPoint y: 268, distance: 418.1
click at [1148, 326] on button "Publish" at bounding box center [1182, 325] width 265 height 31
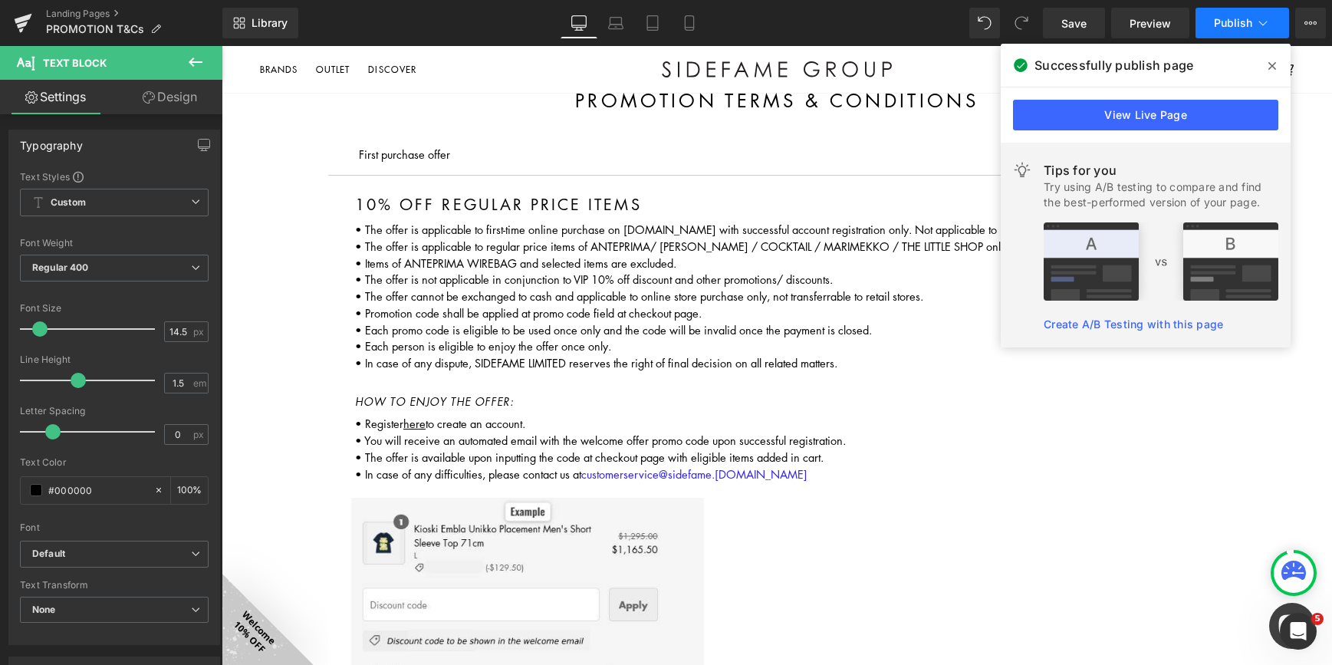
click at [1255, 20] on icon at bounding box center [1262, 22] width 15 height 15
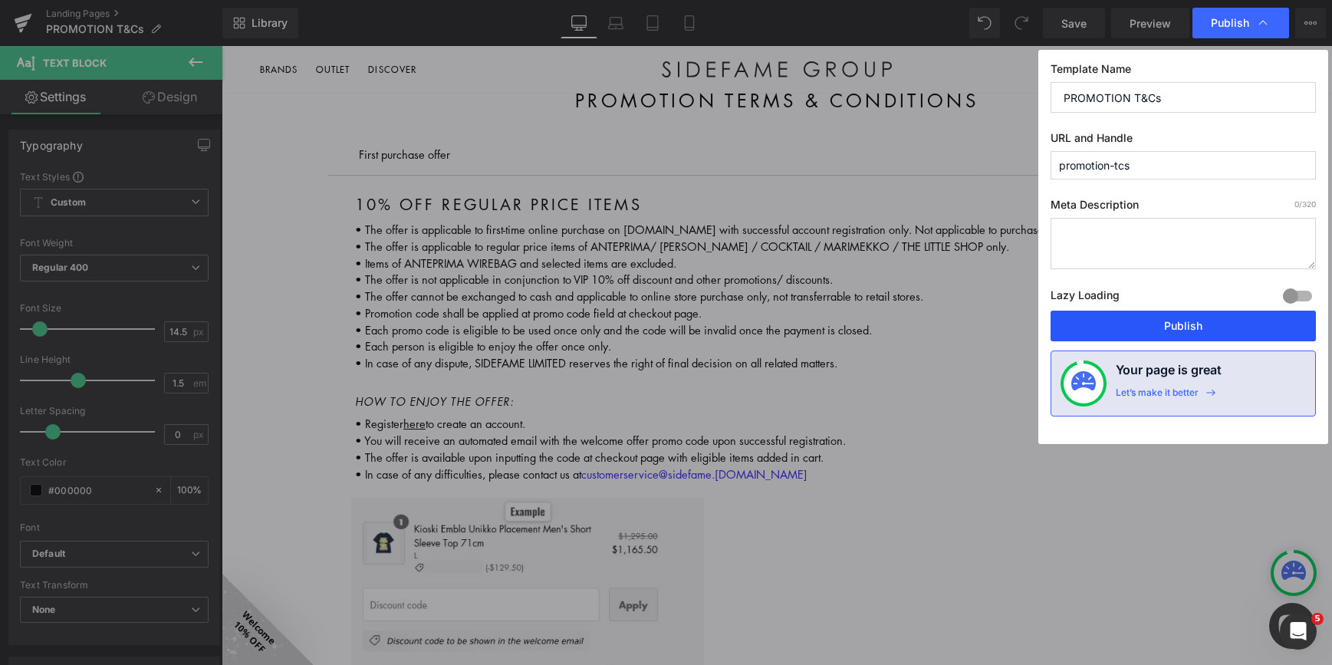
click at [1227, 325] on button "Publish" at bounding box center [1182, 325] width 265 height 31
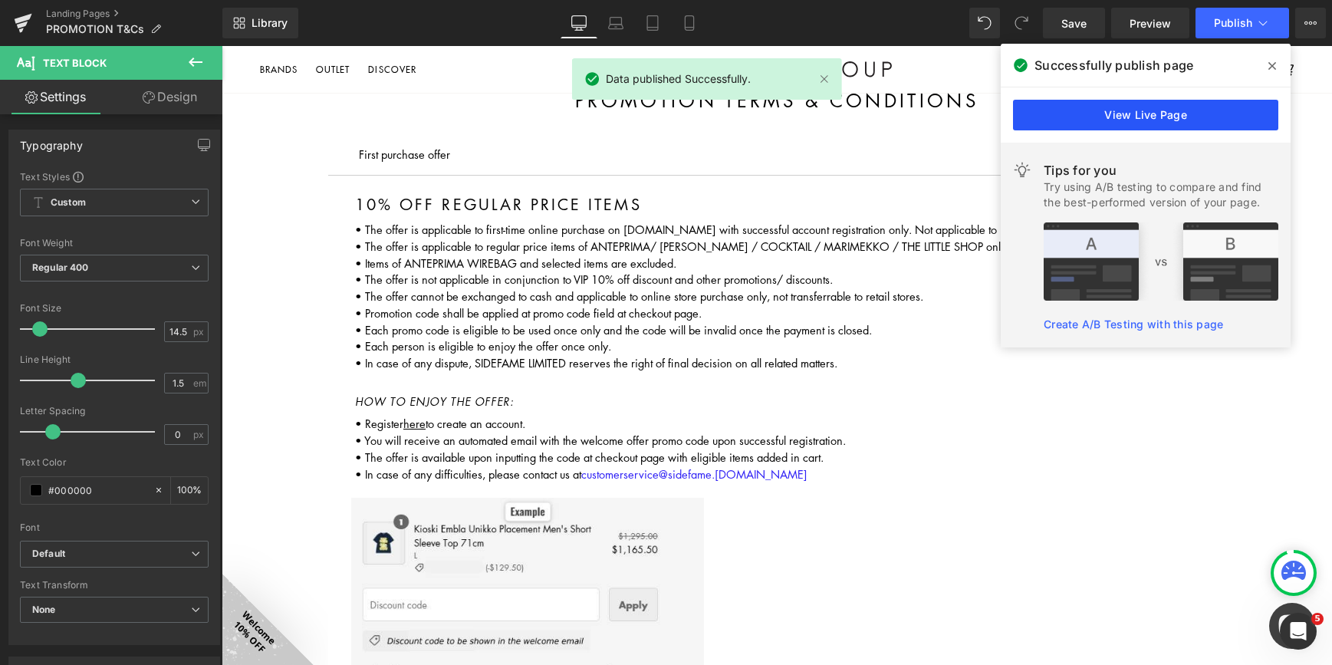
click at [1212, 118] on link "View Live Page" at bounding box center [1145, 115] width 265 height 31
